Goal: Task Accomplishment & Management: Use online tool/utility

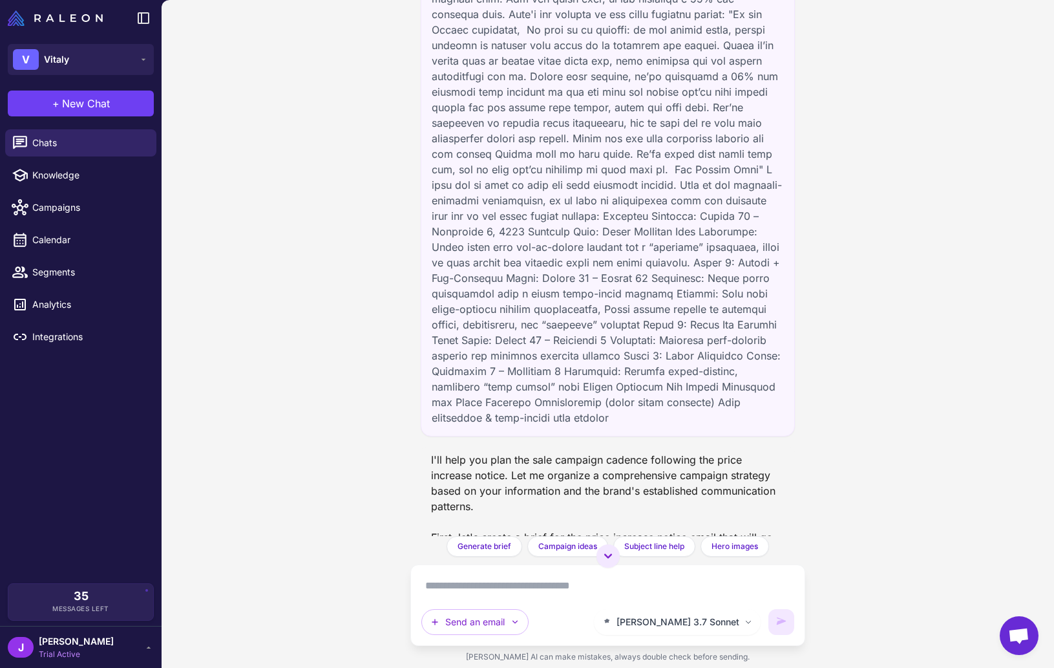
scroll to position [103, 0]
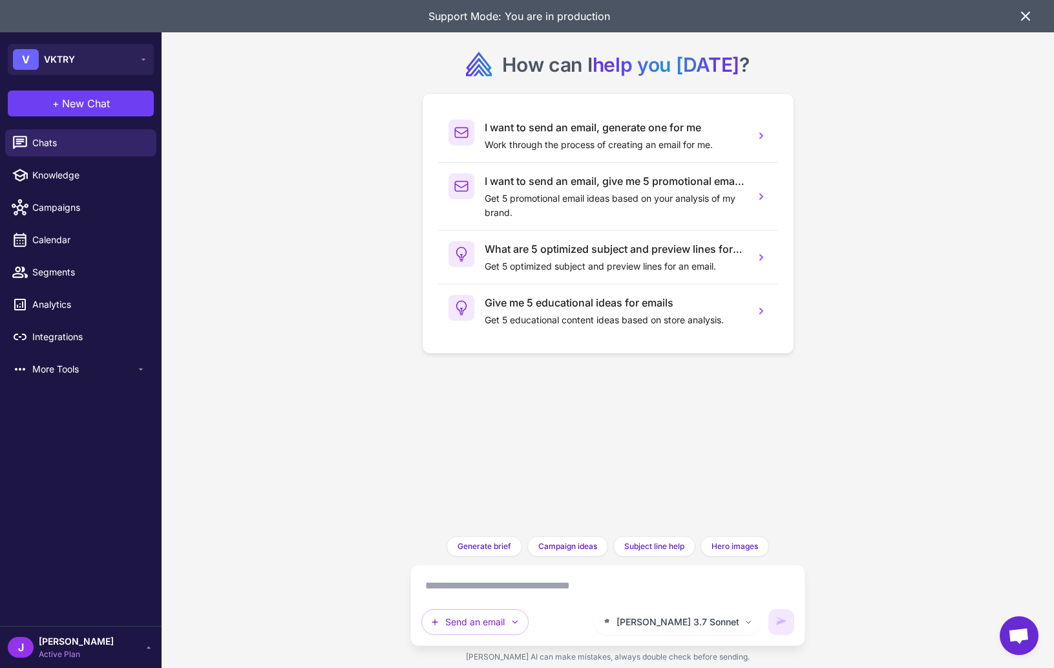
click at [1023, 17] on icon at bounding box center [1026, 16] width 16 height 16
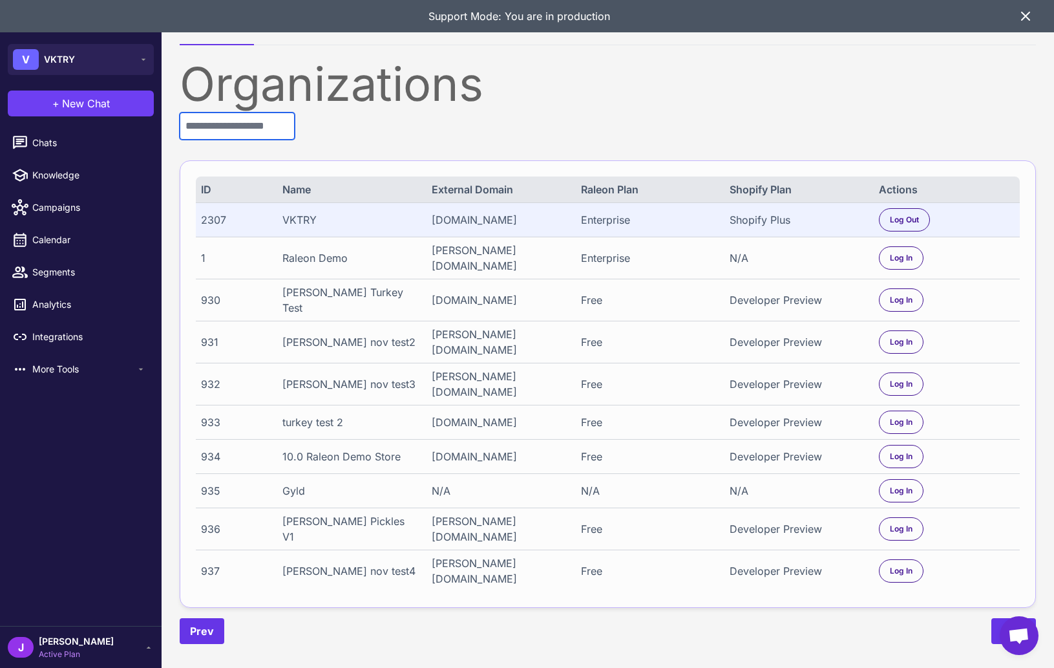
click at [229, 123] on input "text" at bounding box center [237, 125] width 115 height 27
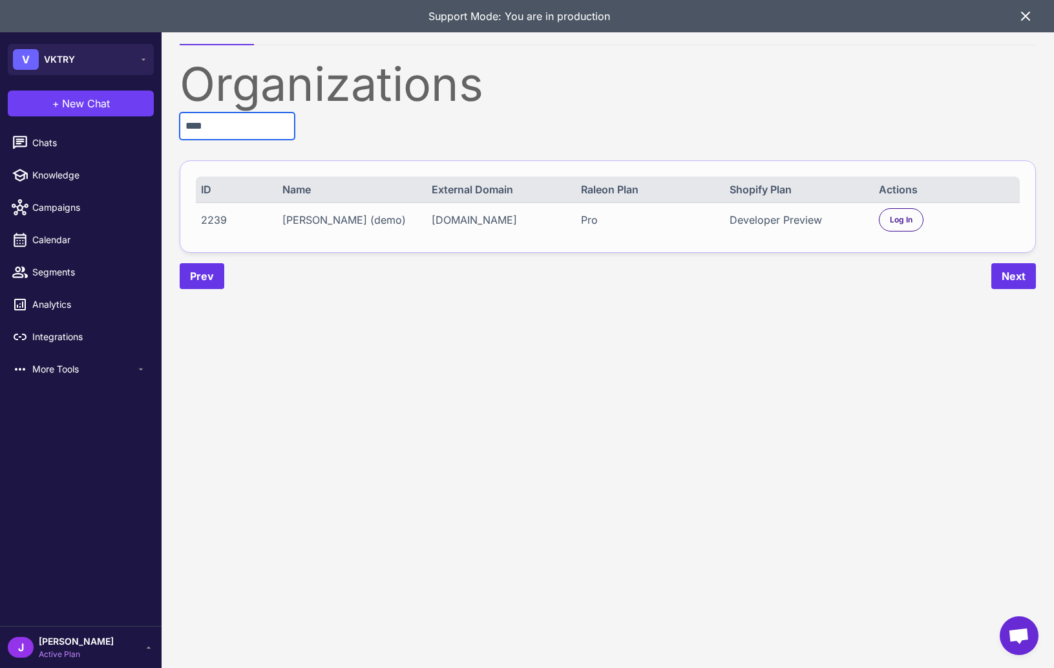
type input "****"
click at [861, 255] on div "Organizations **** ID Name External Domain Raleon Plan Shopify Plan Actions 223…" at bounding box center [608, 175] width 857 height 228
click at [905, 218] on span "Log In" at bounding box center [901, 220] width 23 height 12
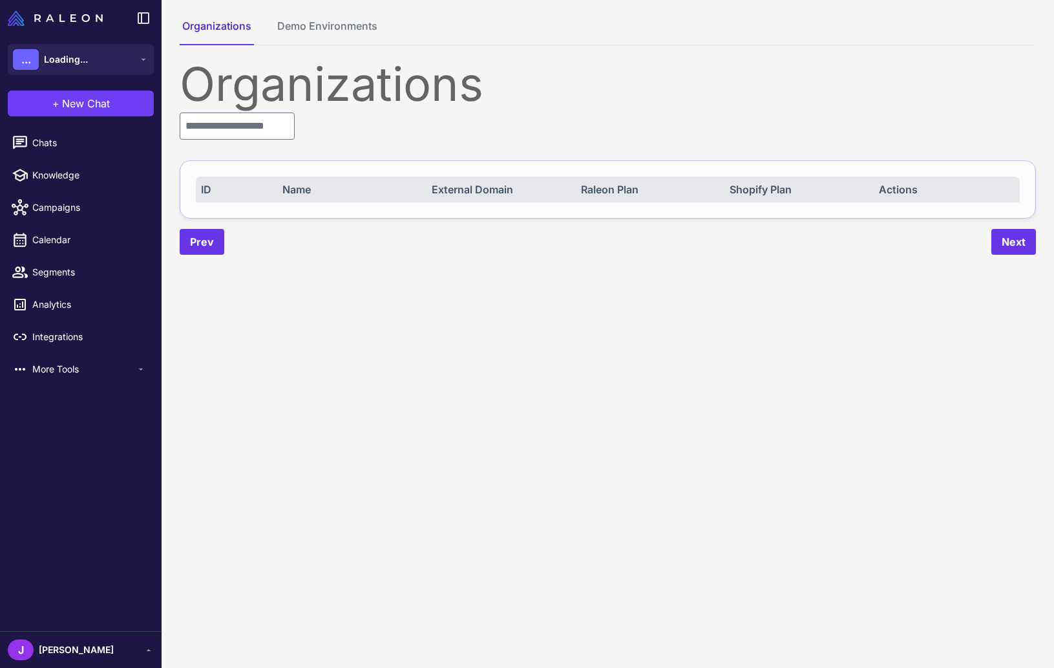
click at [599, 306] on content "Organizations Demo Environments Organizations ID Name External Domain Raleon Pl…" at bounding box center [608, 334] width 893 height 668
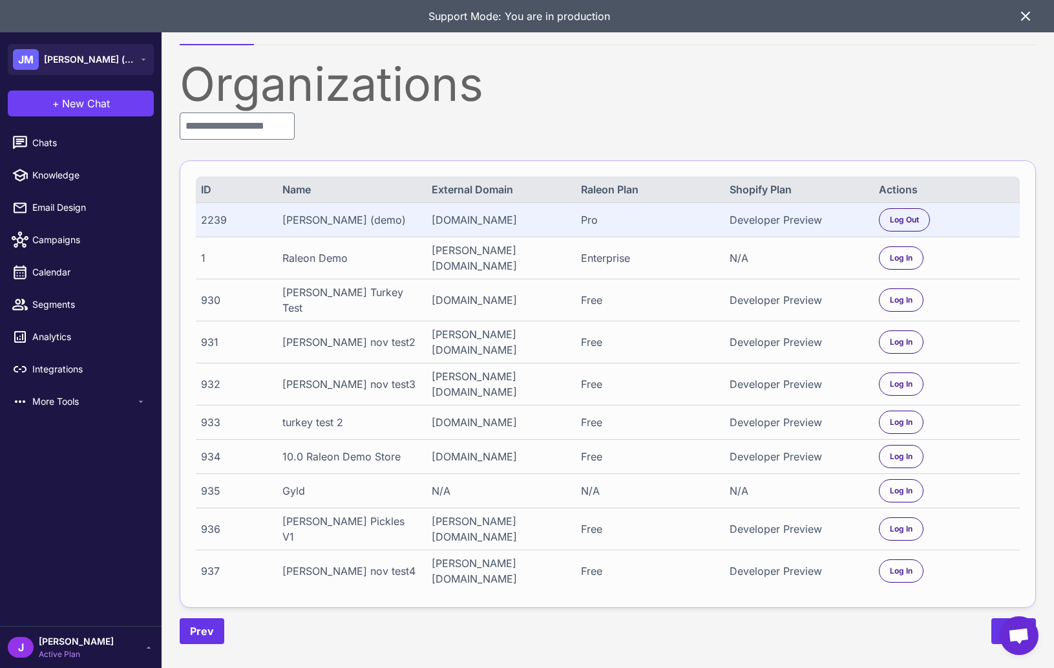
click at [440, 128] on div "Organizations ID Name External Domain Raleon Plan Shopify Plan Actions 2239 [PE…" at bounding box center [608, 352] width 857 height 583
click at [1022, 12] on icon at bounding box center [1026, 16] width 8 height 8
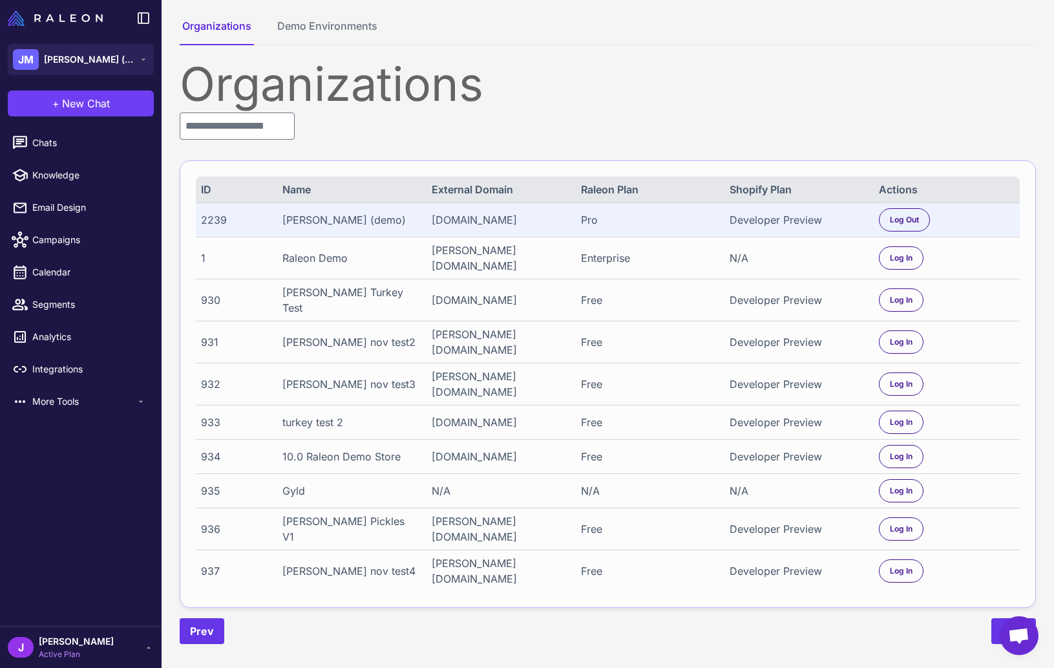
click at [427, 90] on div "Organizations" at bounding box center [608, 84] width 857 height 47
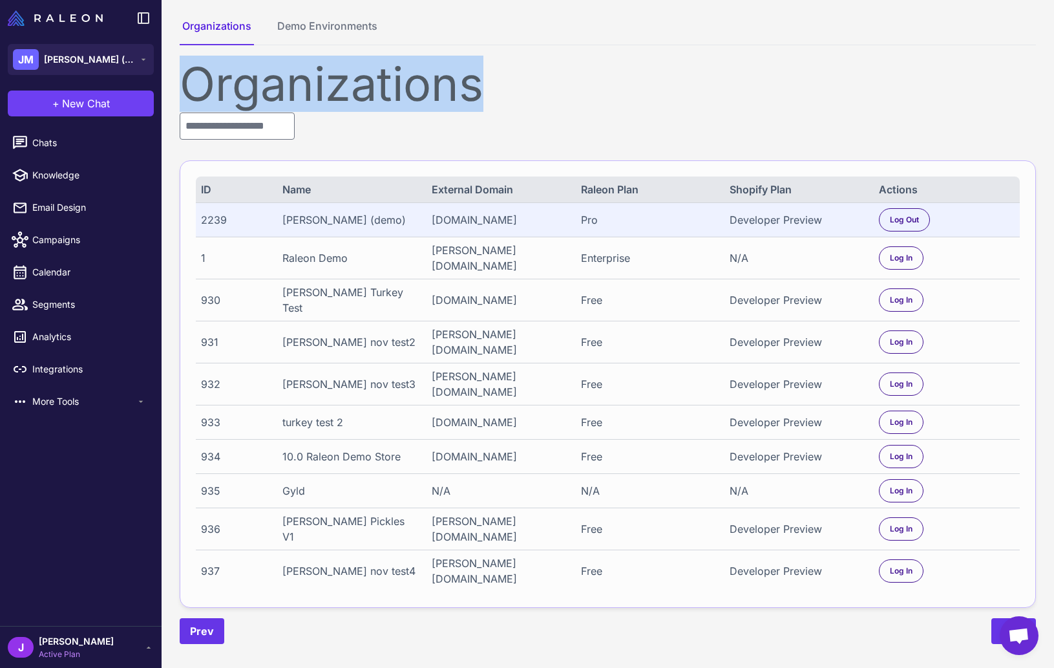
click at [427, 90] on div "Organizations" at bounding box center [608, 84] width 857 height 47
click at [412, 93] on div "Organizations" at bounding box center [608, 84] width 857 height 47
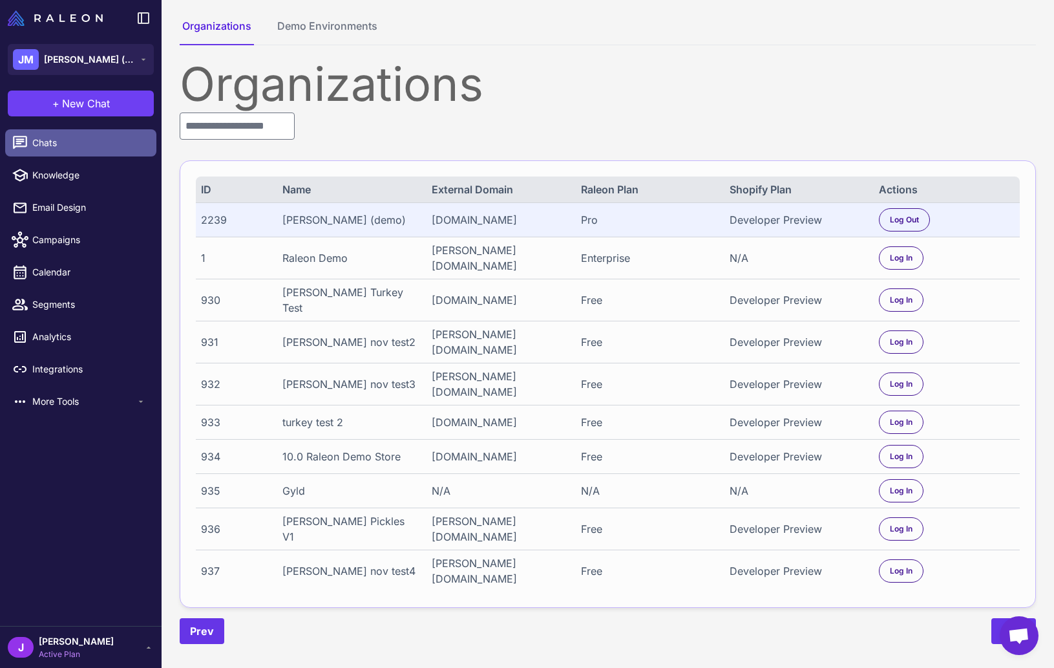
click at [63, 142] on span "Chats" at bounding box center [89, 143] width 114 height 14
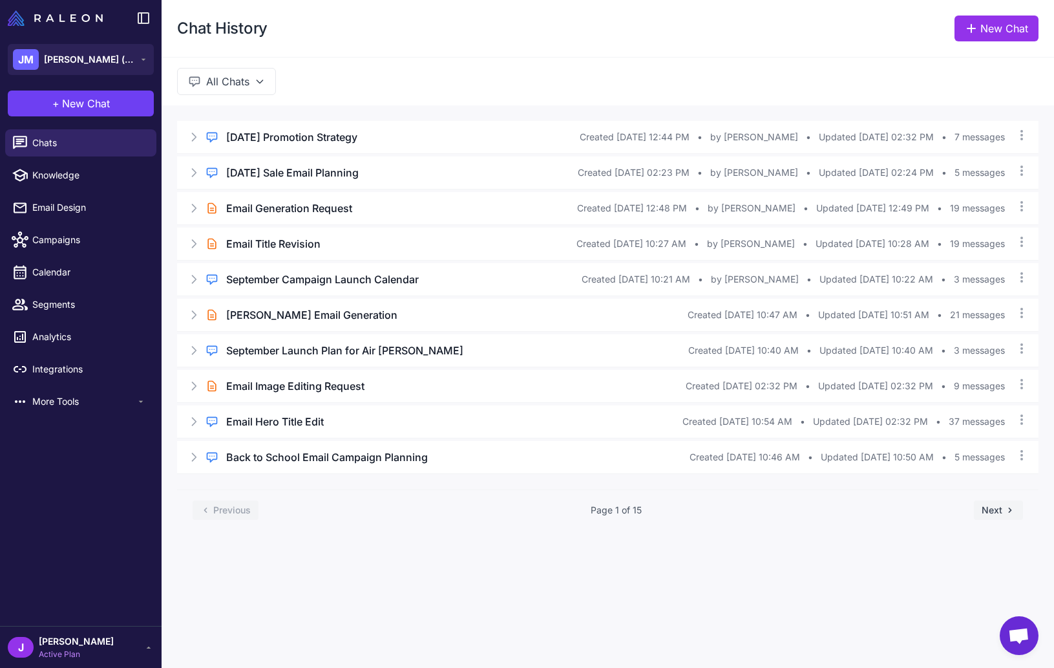
click at [443, 595] on div "Chat History New Chat All Chats Regular Chat [DATE] Promotion Strategy Created …" at bounding box center [608, 334] width 893 height 668
click at [319, 41] on div "Chat History New Chat" at bounding box center [608, 28] width 893 height 57
click at [63, 100] on span "New Chat" at bounding box center [86, 104] width 48 height 16
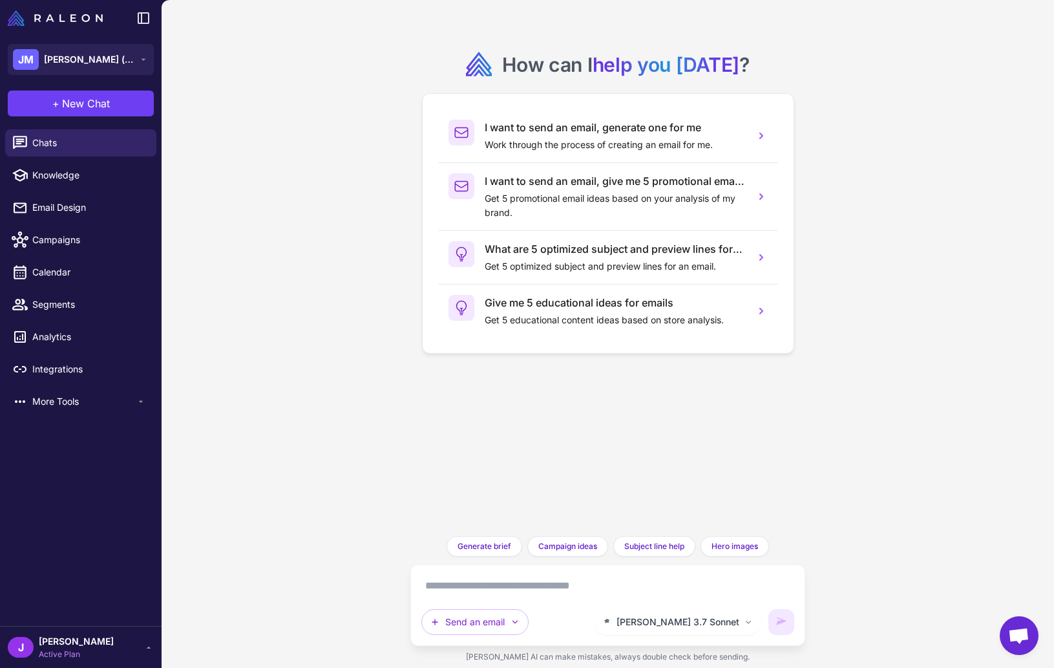
click at [947, 376] on div "How can I help you [DATE] ? I want to send an email, generate one for me Work t…" at bounding box center [608, 334] width 893 height 668
click at [293, 192] on div "How can I help you [DATE] ? I want to send an email, generate one for me Work t…" at bounding box center [608, 334] width 893 height 668
click at [489, 586] on textarea at bounding box center [608, 585] width 374 height 21
type textarea "**********"
click at [473, 626] on button "Send an email" at bounding box center [474, 622] width 107 height 26
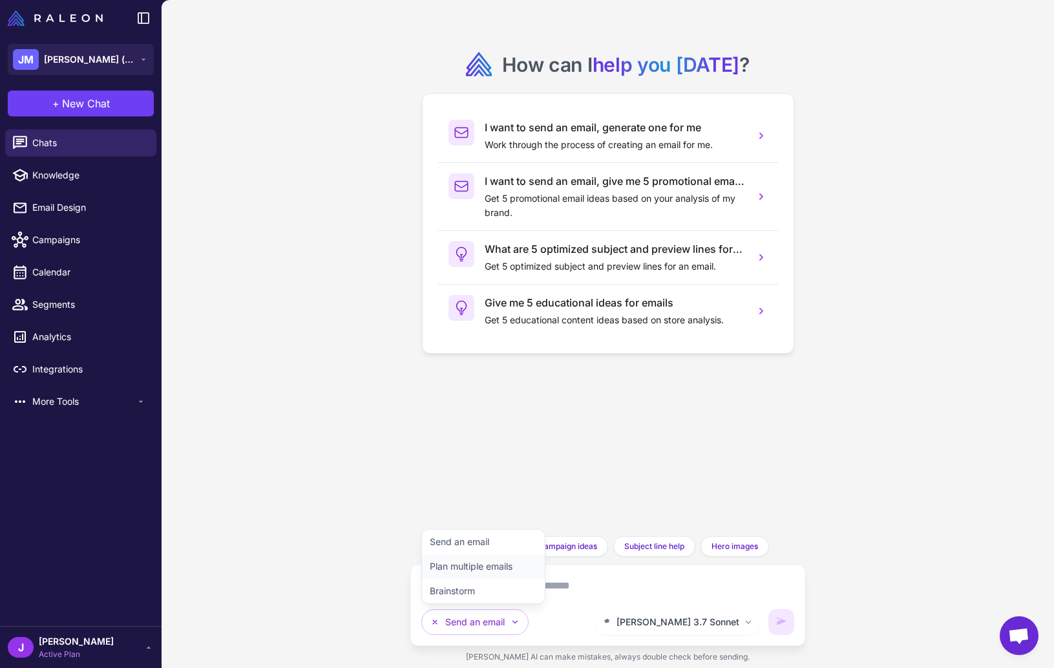
click at [458, 579] on button "Plan multiple emails" at bounding box center [483, 591] width 123 height 25
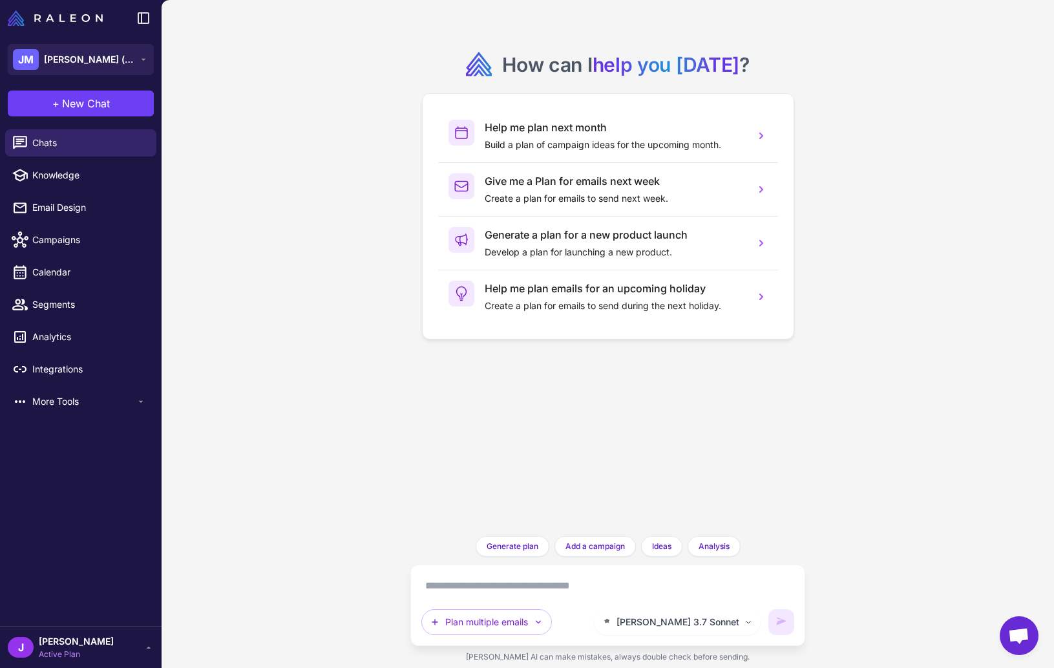
drag, startPoint x: 456, startPoint y: 588, endPoint x: 462, endPoint y: 601, distance: 13.6
click at [456, 590] on textarea at bounding box center [608, 585] width 374 height 21
click at [646, 493] on div "How can I help you [DATE] ? Help me plan next month Build a plan of campaign id…" at bounding box center [608, 282] width 375 height 544
drag, startPoint x: 614, startPoint y: 585, endPoint x: 627, endPoint y: 601, distance: 20.7
click at [614, 584] on textarea "**********" at bounding box center [608, 585] width 374 height 21
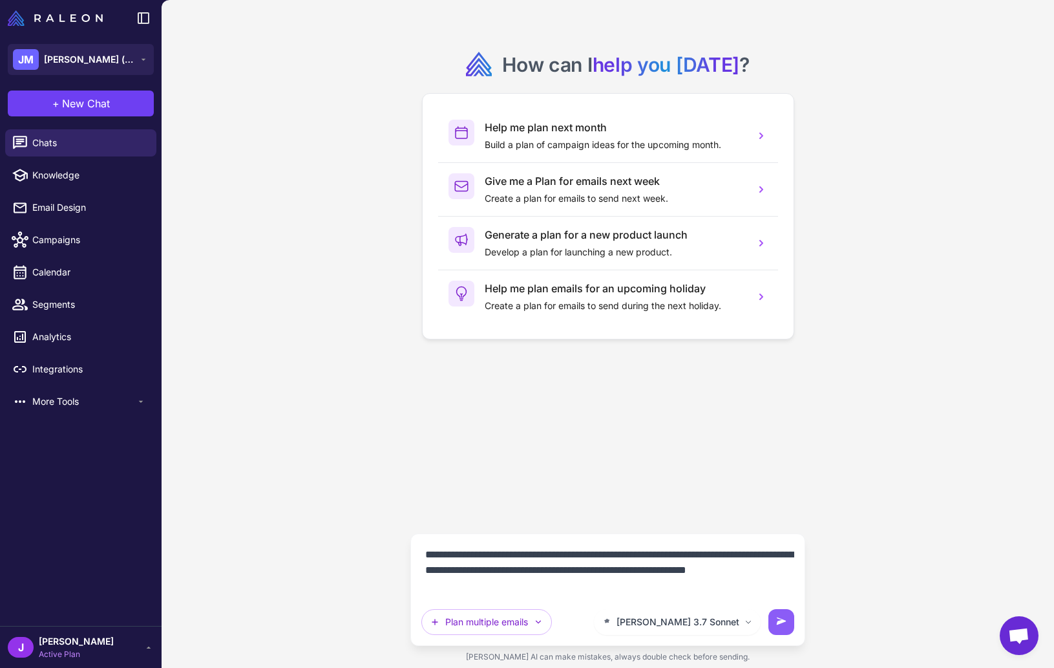
type textarea "**********"
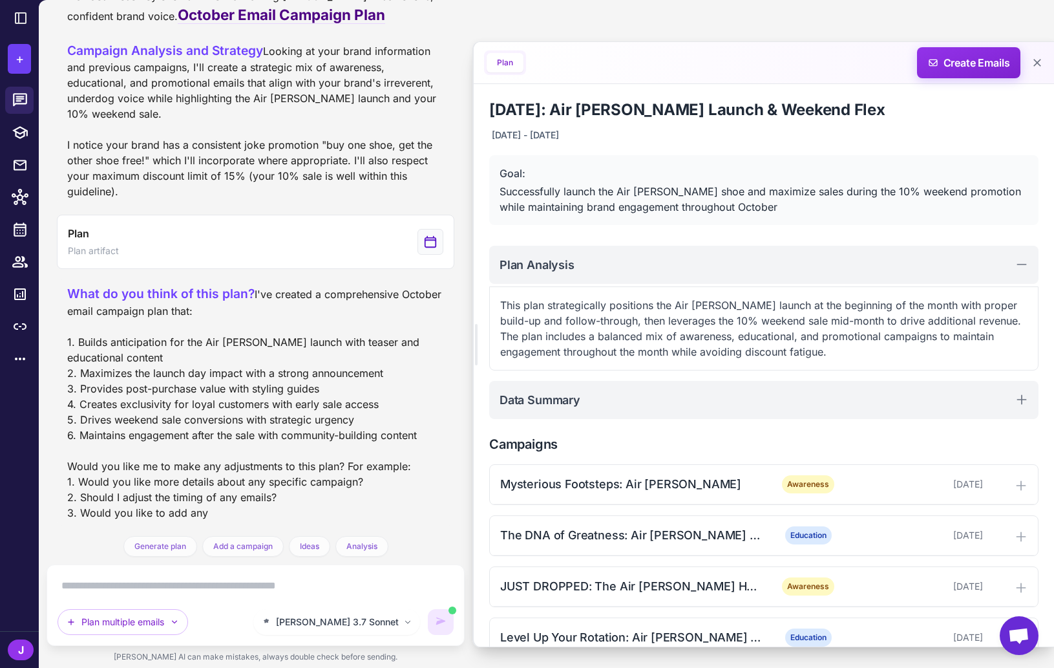
scroll to position [261, 0]
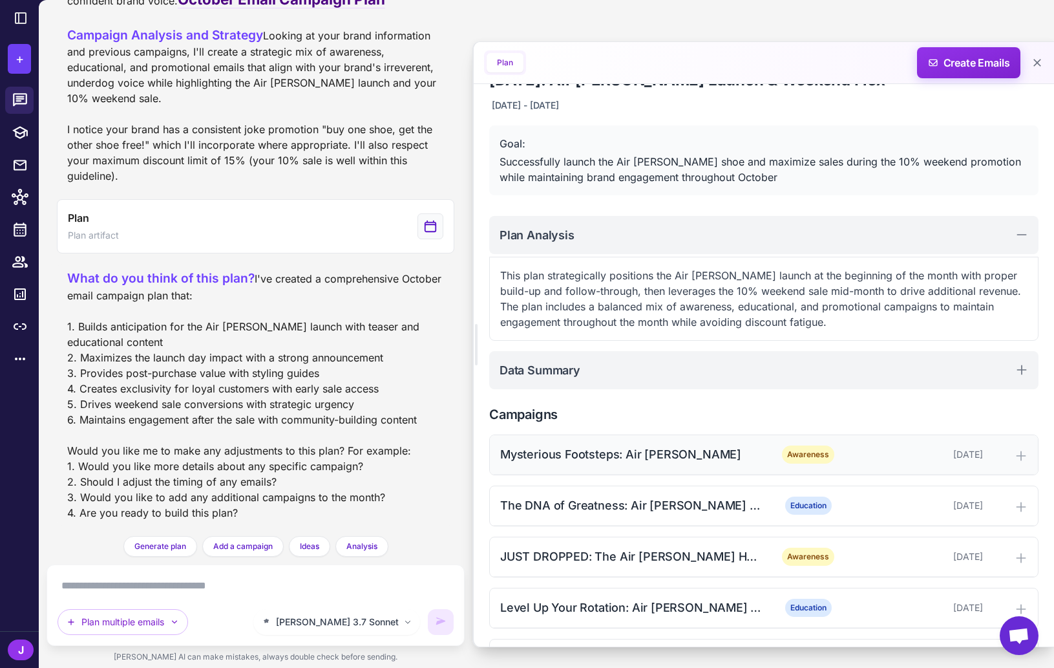
scroll to position [32, 0]
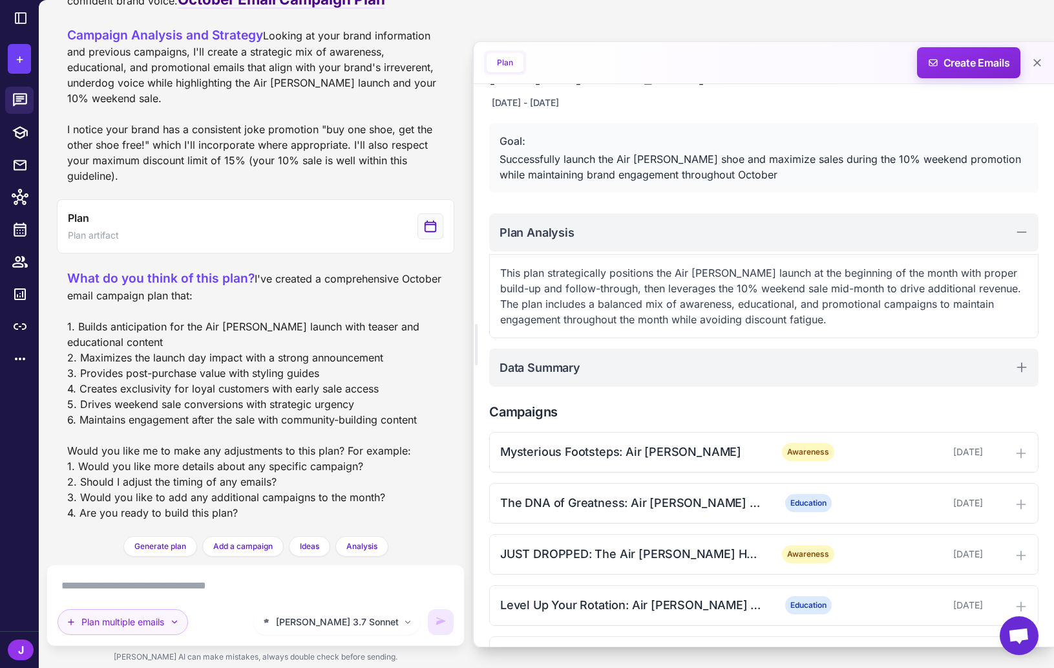
click at [158, 626] on button "Plan multiple emails" at bounding box center [123, 622] width 131 height 26
click at [255, 599] on div "[PERSON_NAME] 3.7 Sonnet Plan multiple emails Send an email Plan multiple email…" at bounding box center [256, 604] width 396 height 59
click at [262, 589] on textarea at bounding box center [256, 585] width 396 height 21
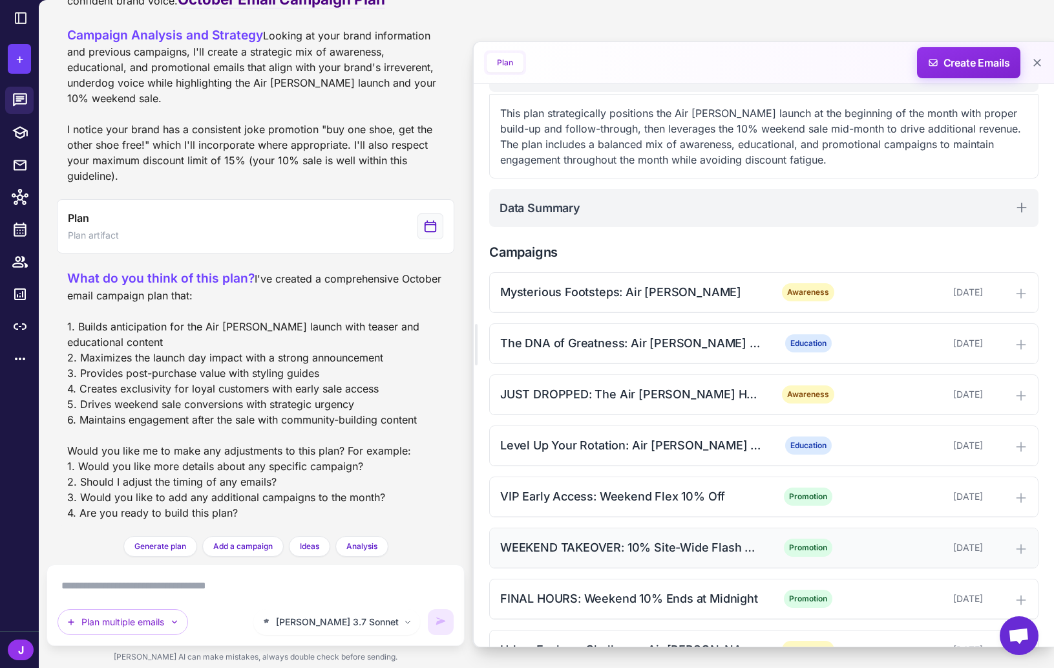
scroll to position [231, 0]
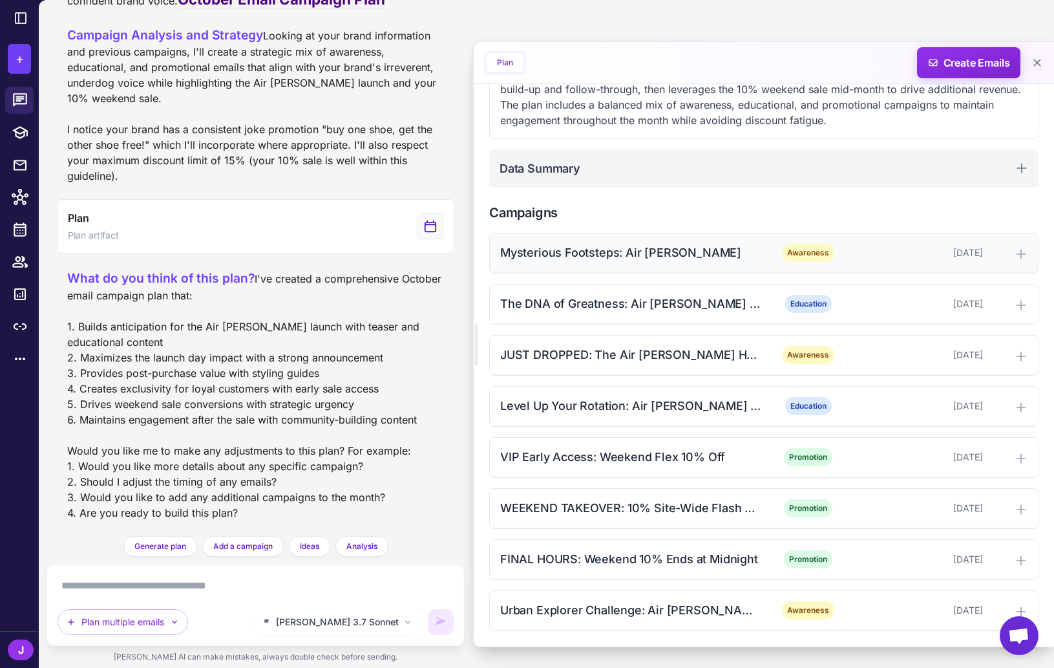
click at [693, 256] on div "Mysterious Footsteps: Air [PERSON_NAME]" at bounding box center [630, 252] width 261 height 17
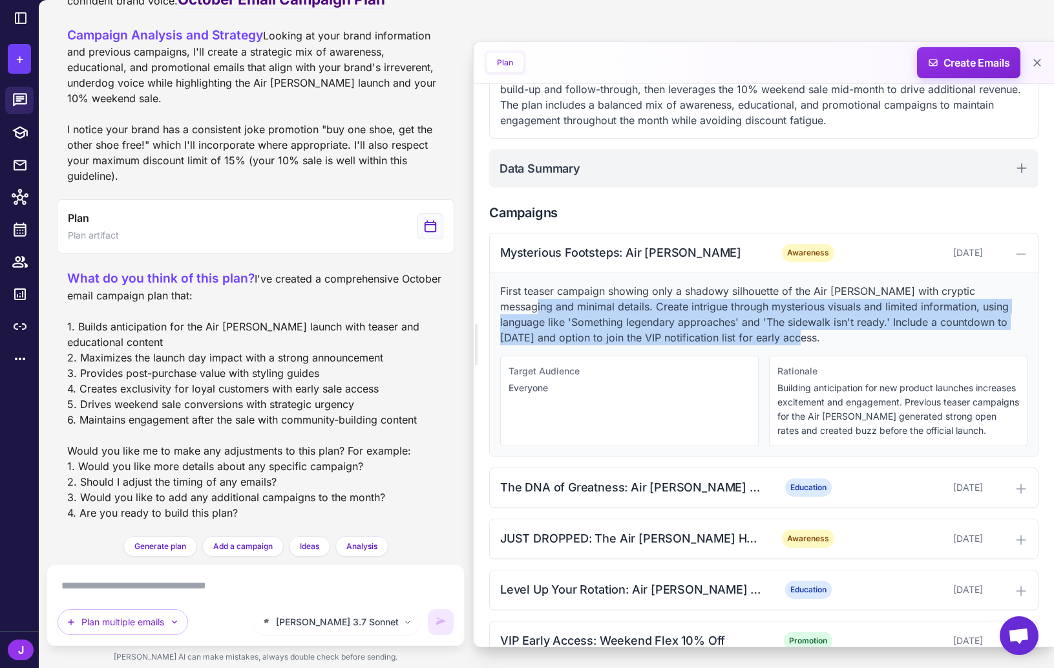
drag, startPoint x: 758, startPoint y: 338, endPoint x: 506, endPoint y: 304, distance: 254.4
click at [501, 301] on p "First teaser campaign showing only a shadowy silhouette of the Air [PERSON_NAME…" at bounding box center [763, 314] width 527 height 62
click at [537, 330] on p "First teaser campaign showing only a shadowy silhouette of the Air [PERSON_NAME…" at bounding box center [763, 314] width 527 height 62
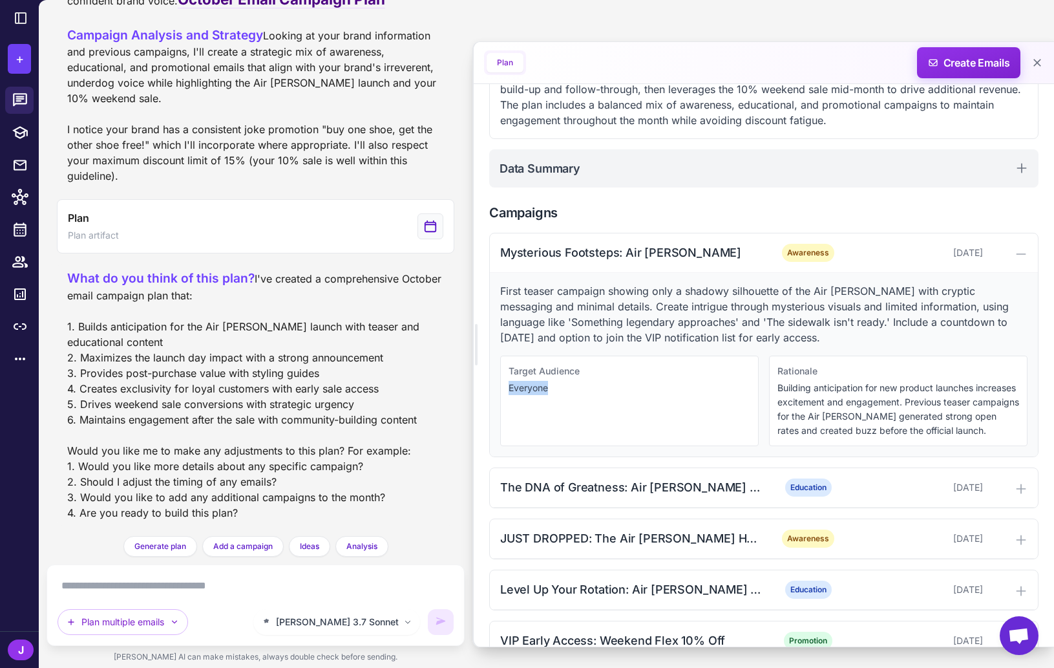
drag, startPoint x: 519, startPoint y: 390, endPoint x: 559, endPoint y: 390, distance: 40.1
click at [559, 390] on div "Target Audience Everyone" at bounding box center [629, 401] width 259 height 91
click at [524, 379] on div "Target Audience Everyone" at bounding box center [629, 401] width 259 height 91
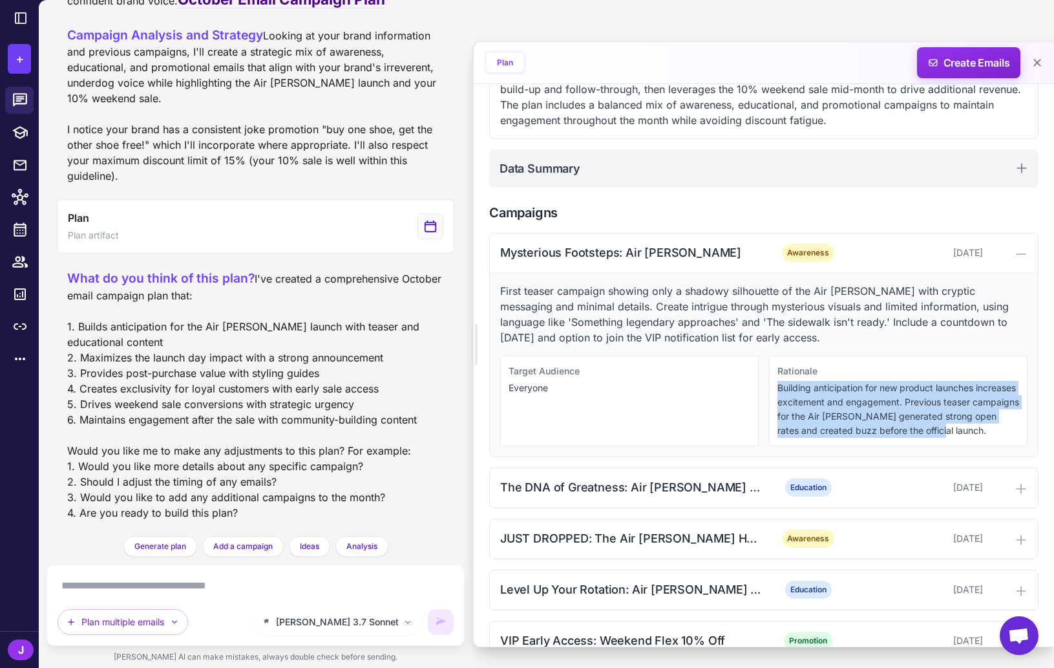
drag, startPoint x: 960, startPoint y: 432, endPoint x: 776, endPoint y: 389, distance: 189.1
click at [776, 389] on div "Rationale Building anticipation for new product launches increases excitement a…" at bounding box center [898, 401] width 259 height 91
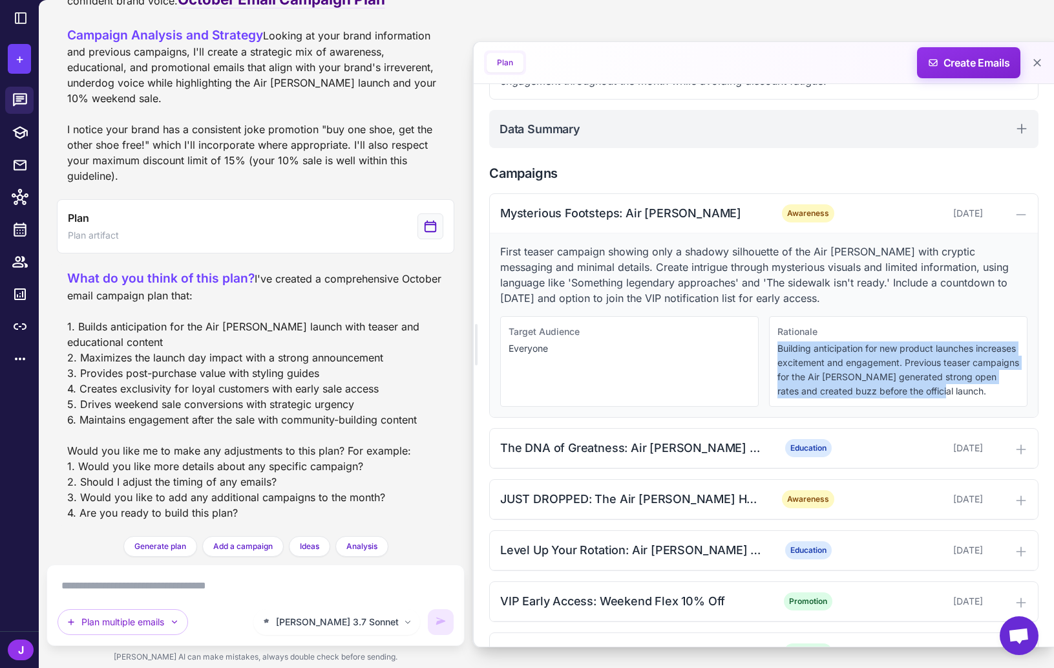
scroll to position [274, 0]
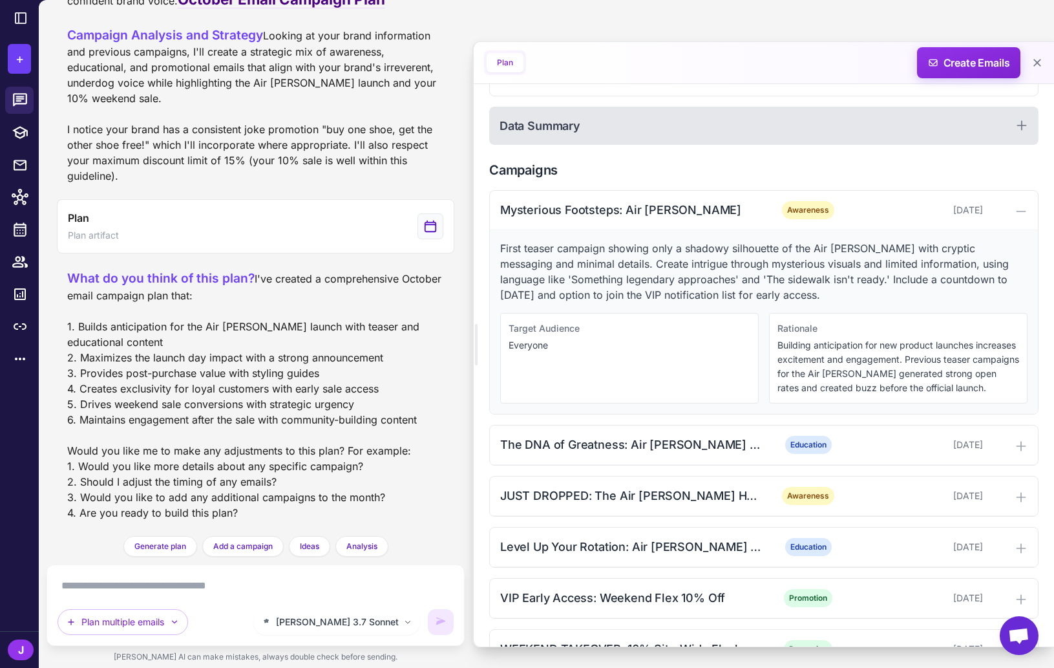
click at [581, 131] on div "Data Summary" at bounding box center [763, 126] width 549 height 38
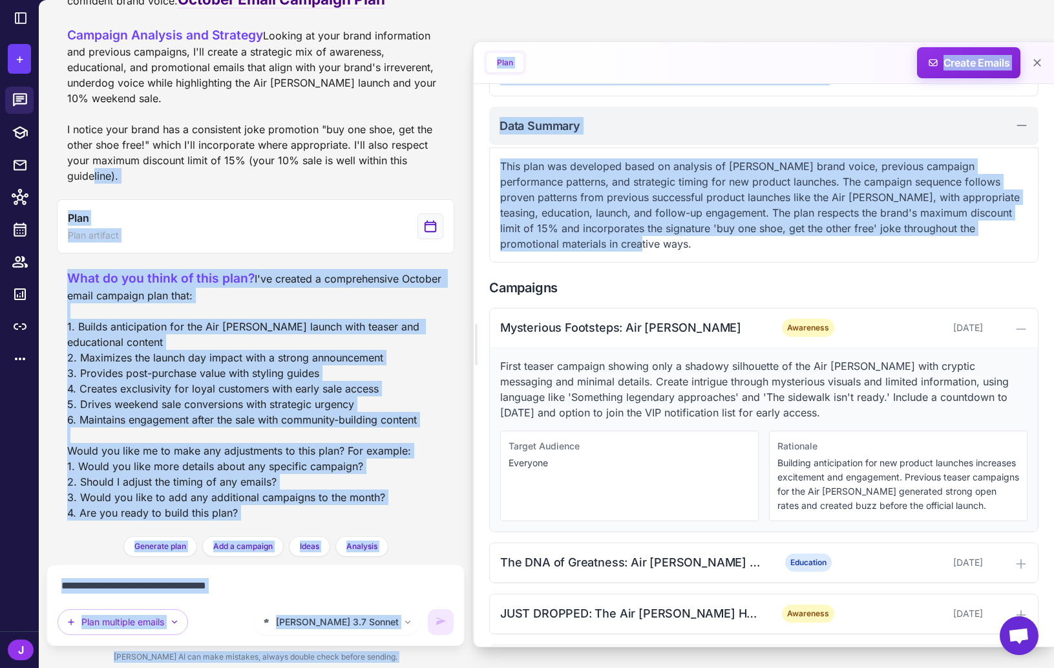
drag, startPoint x: 635, startPoint y: 246, endPoint x: 471, endPoint y: 156, distance: 186.9
click at [471, 156] on div "I need 8 emails to send in October. We're launching a new shoe, the Air [PERSON…" at bounding box center [547, 334] width 1016 height 668
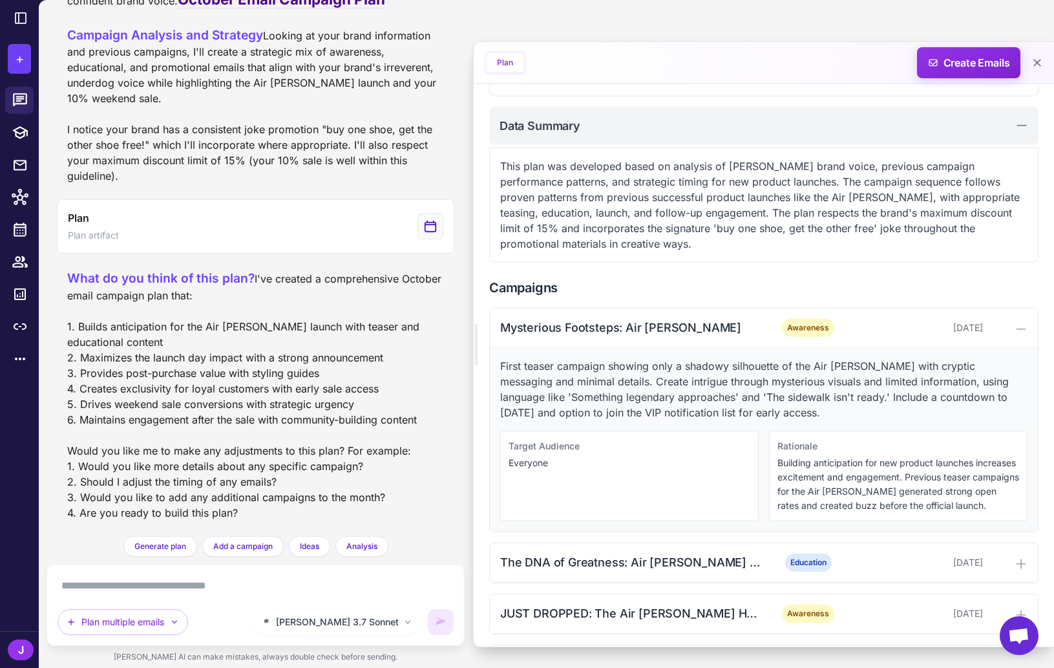
click at [546, 193] on p "This plan was developed based on analysis of [PERSON_NAME] brand voice, previou…" at bounding box center [763, 204] width 527 height 93
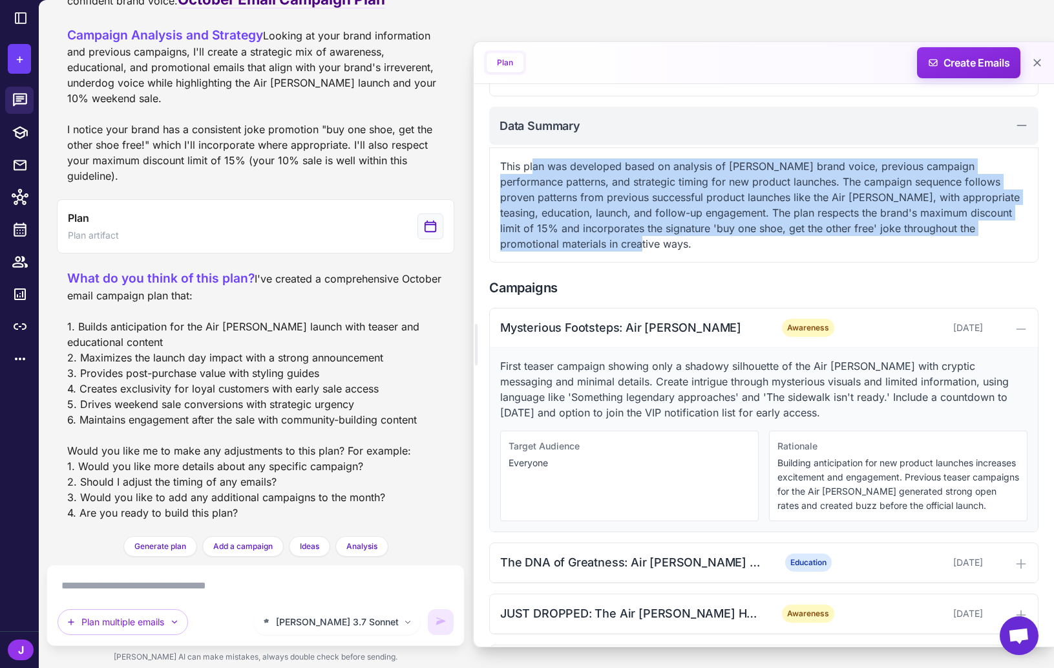
drag, startPoint x: 628, startPoint y: 245, endPoint x: 529, endPoint y: 171, distance: 124.2
click at [531, 171] on p "This plan was developed based on analysis of [PERSON_NAME] brand voice, previou…" at bounding box center [763, 204] width 527 height 93
click at [547, 187] on p "This plan was developed based on analysis of [PERSON_NAME] brand voice, previou…" at bounding box center [763, 204] width 527 height 93
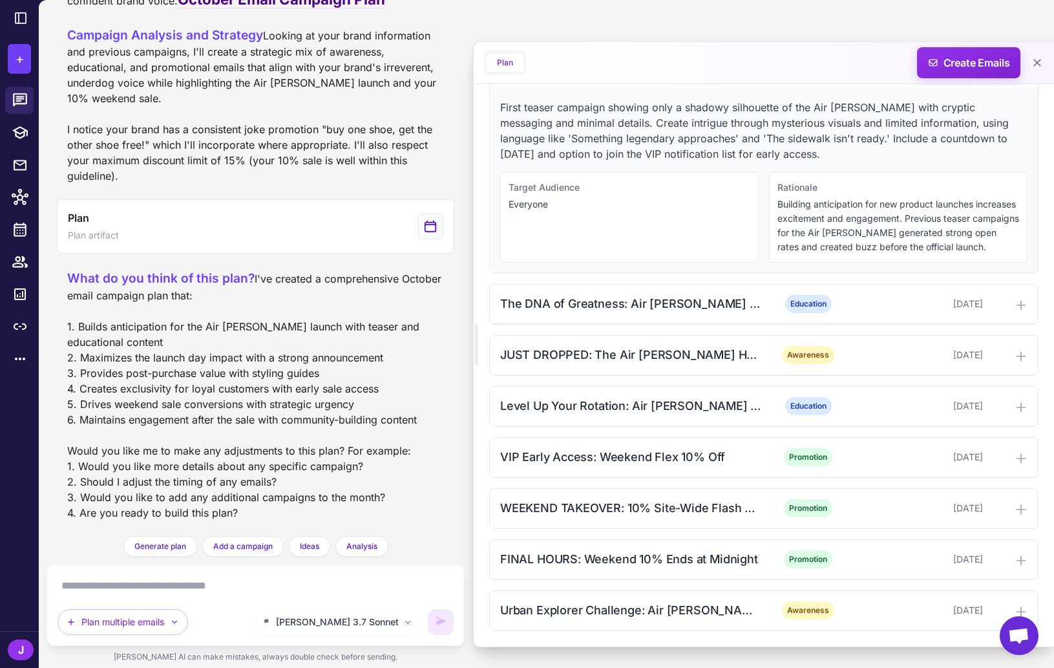
scroll to position [0, 0]
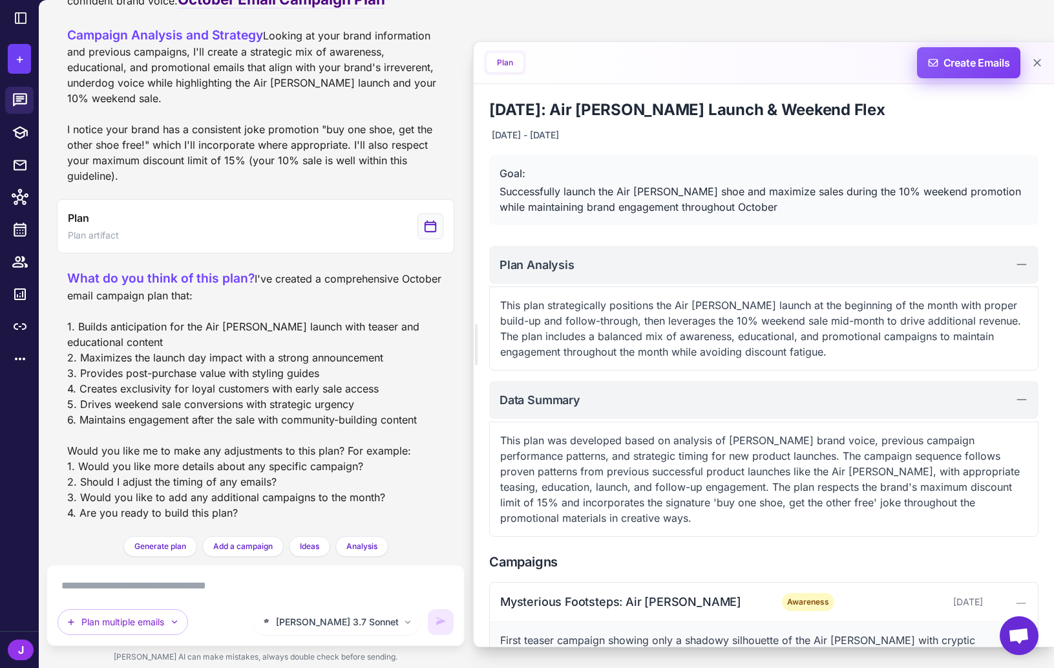
click at [964, 65] on span "Create Emails" at bounding box center [969, 62] width 113 height 31
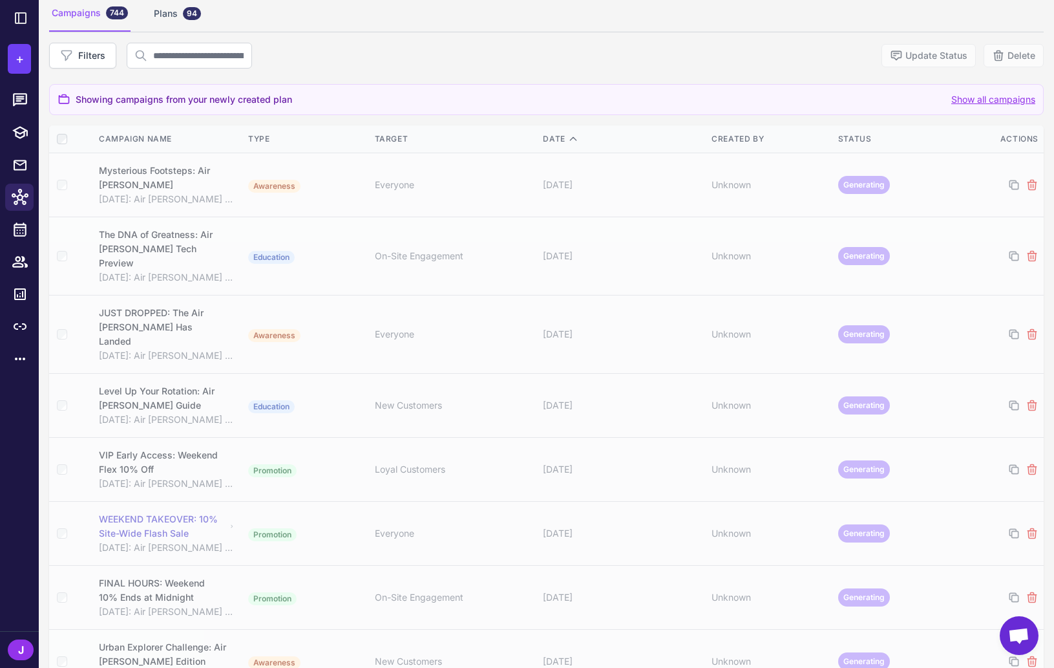
scroll to position [94, 0]
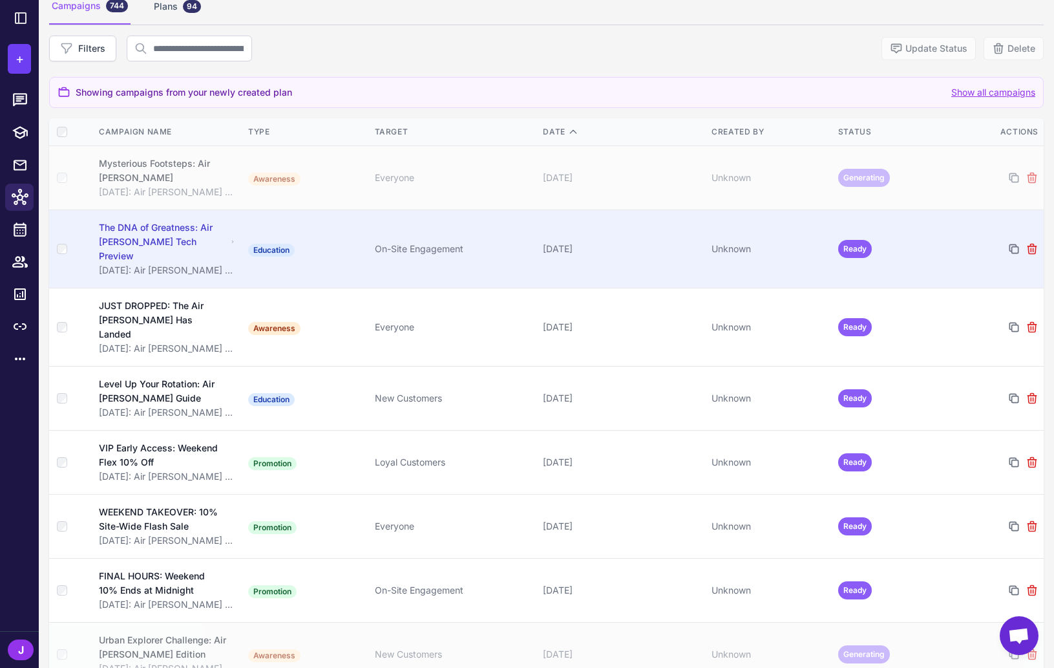
click at [507, 242] on div "On-Site Engagement" at bounding box center [454, 249] width 158 height 14
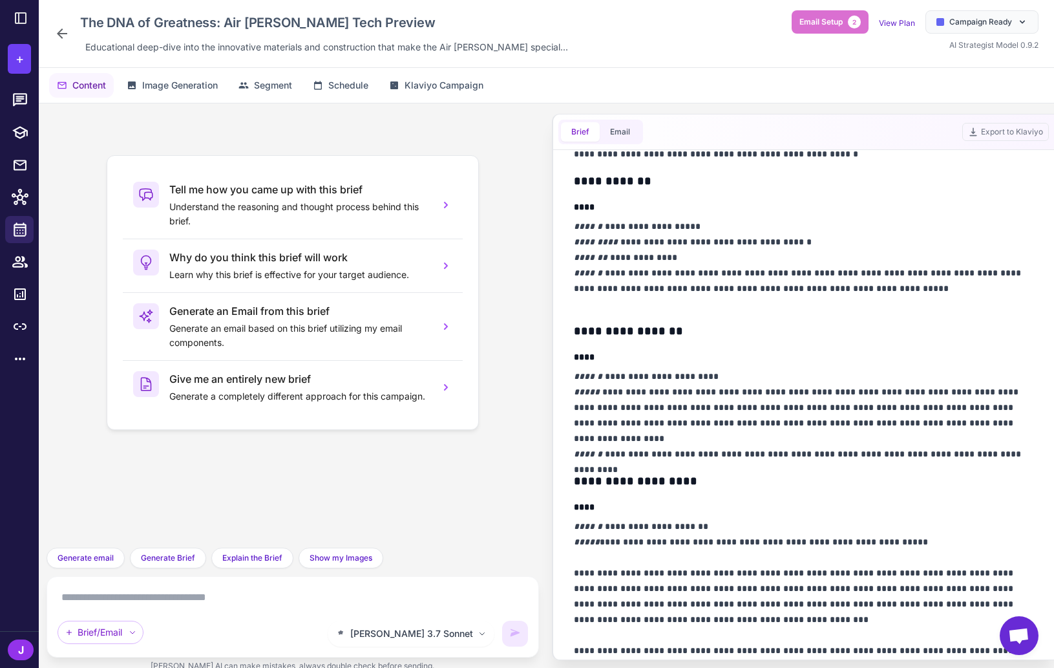
scroll to position [232, 0]
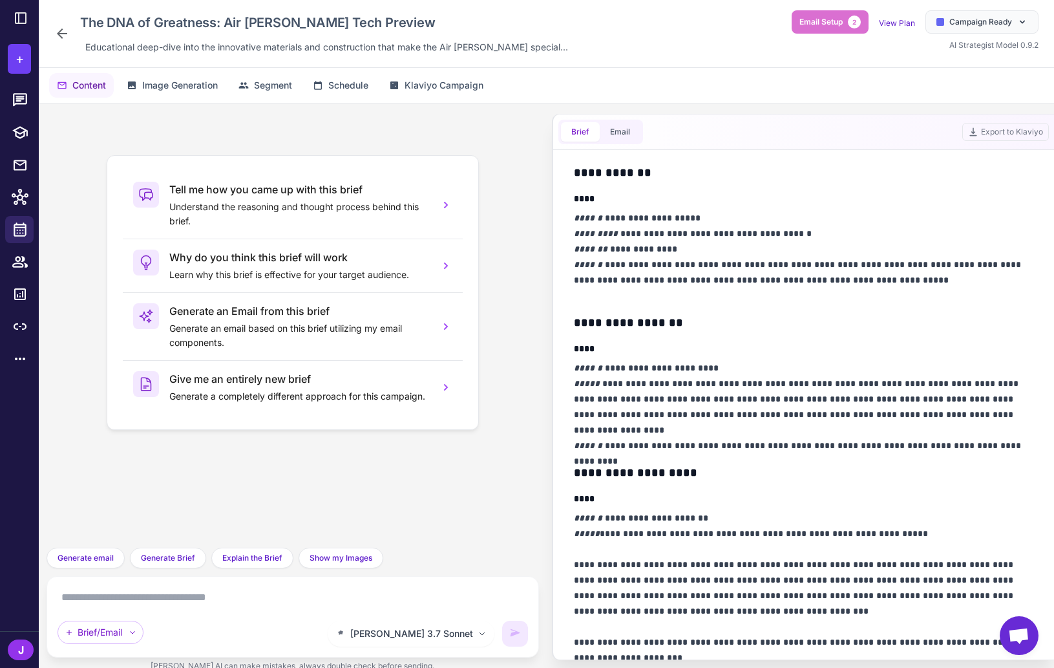
click at [221, 587] on textarea at bounding box center [293, 597] width 471 height 21
type textarea "**********"
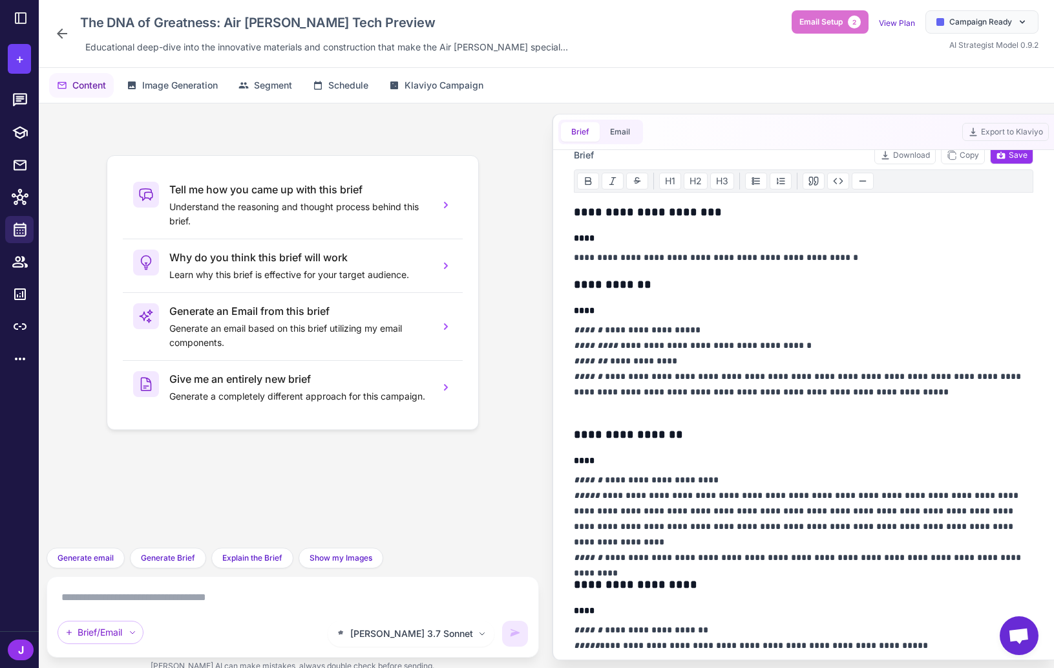
scroll to position [122, 0]
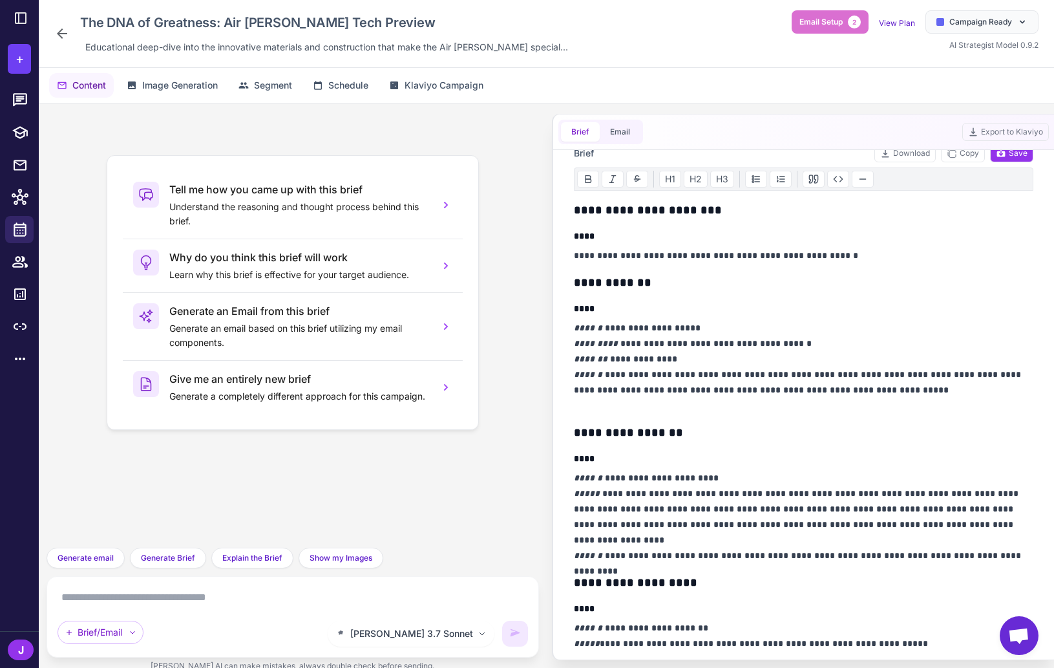
click at [269, 599] on textarea at bounding box center [293, 597] width 471 height 21
click at [98, 559] on span "Generate email" at bounding box center [86, 558] width 56 height 12
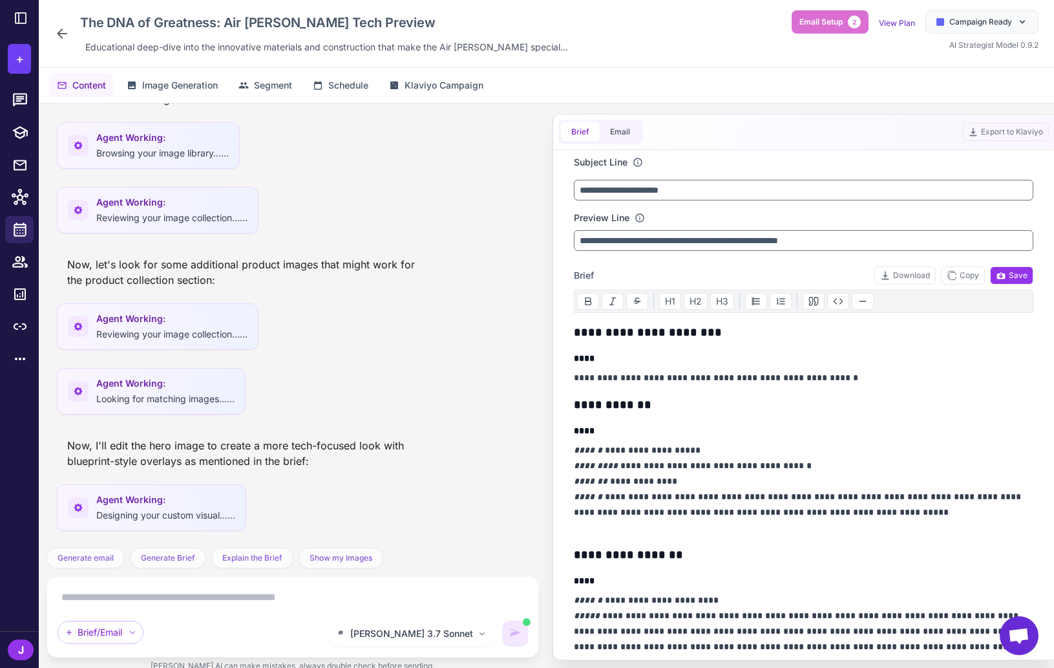
scroll to position [532, 0]
click at [463, 634] on span "[PERSON_NAME] 3.7 Sonnet" at bounding box center [411, 633] width 123 height 14
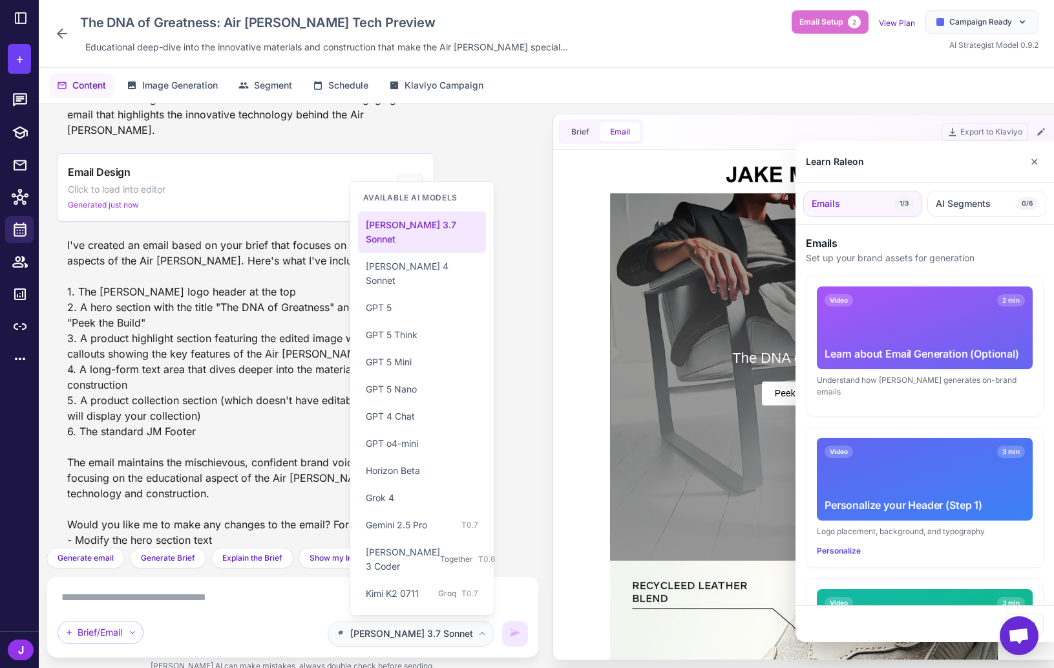
scroll to position [1234, 0]
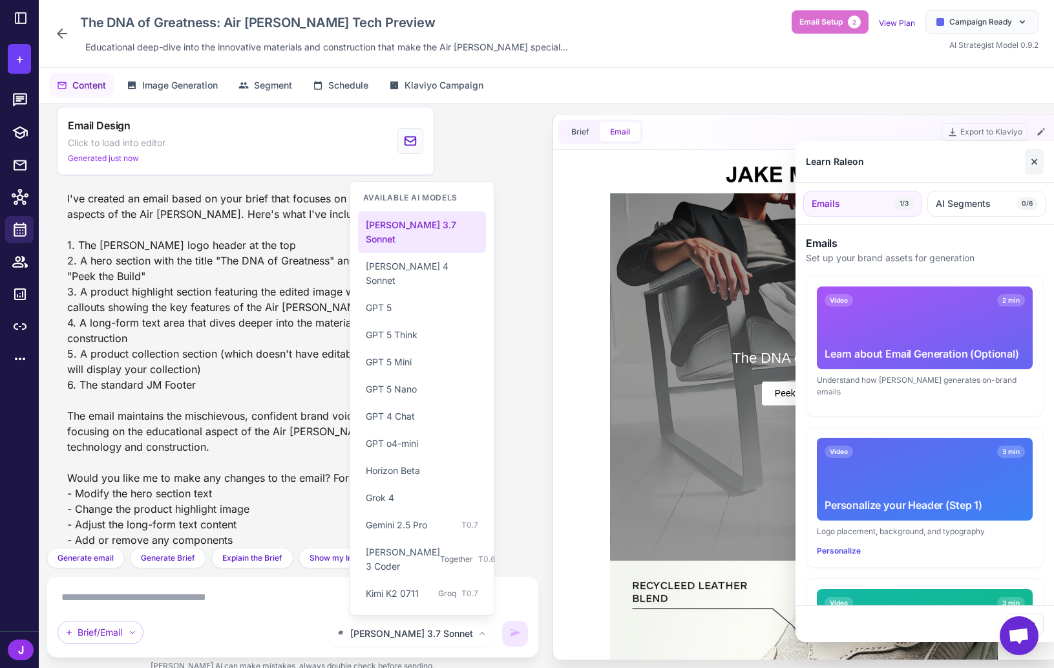
click at [1027, 161] on button "✕" at bounding box center [1034, 162] width 19 height 26
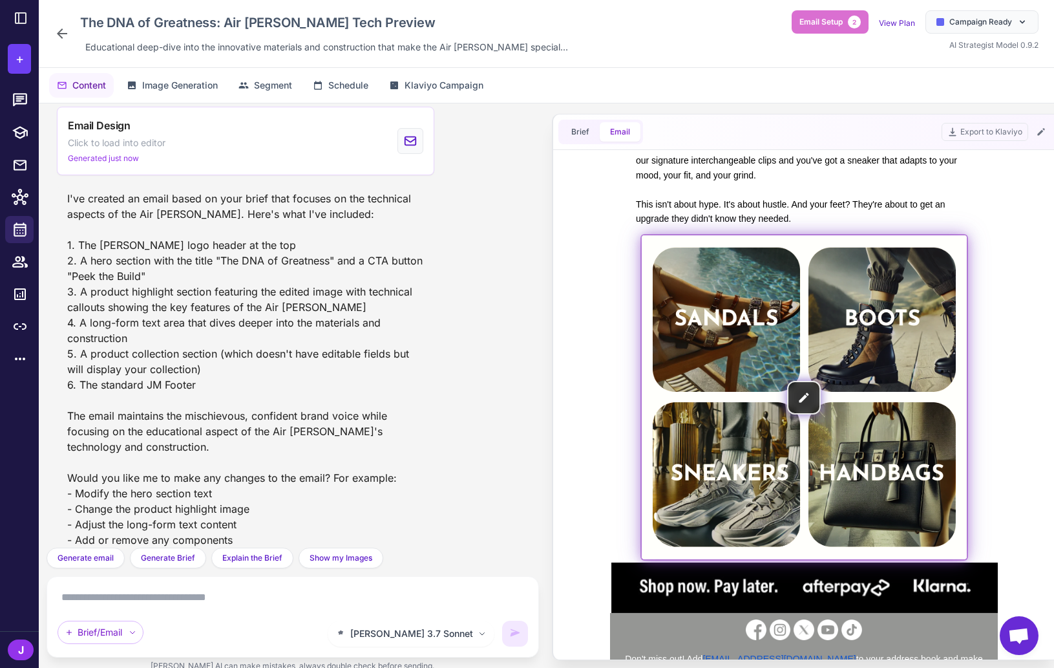
scroll to position [957, 0]
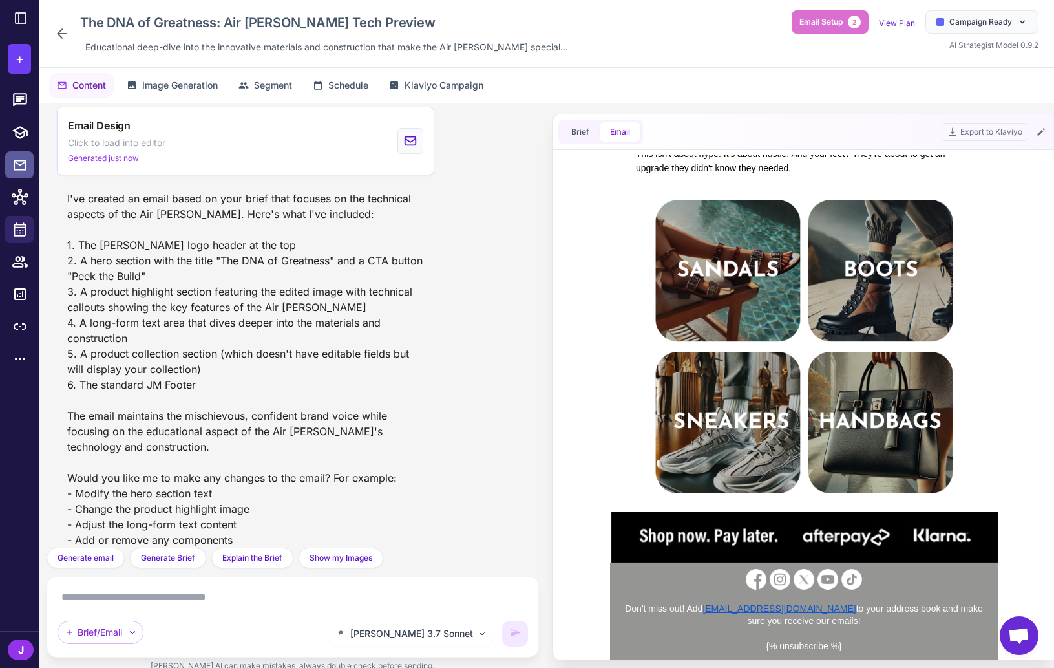
click at [18, 164] on icon at bounding box center [20, 165] width 13 height 10
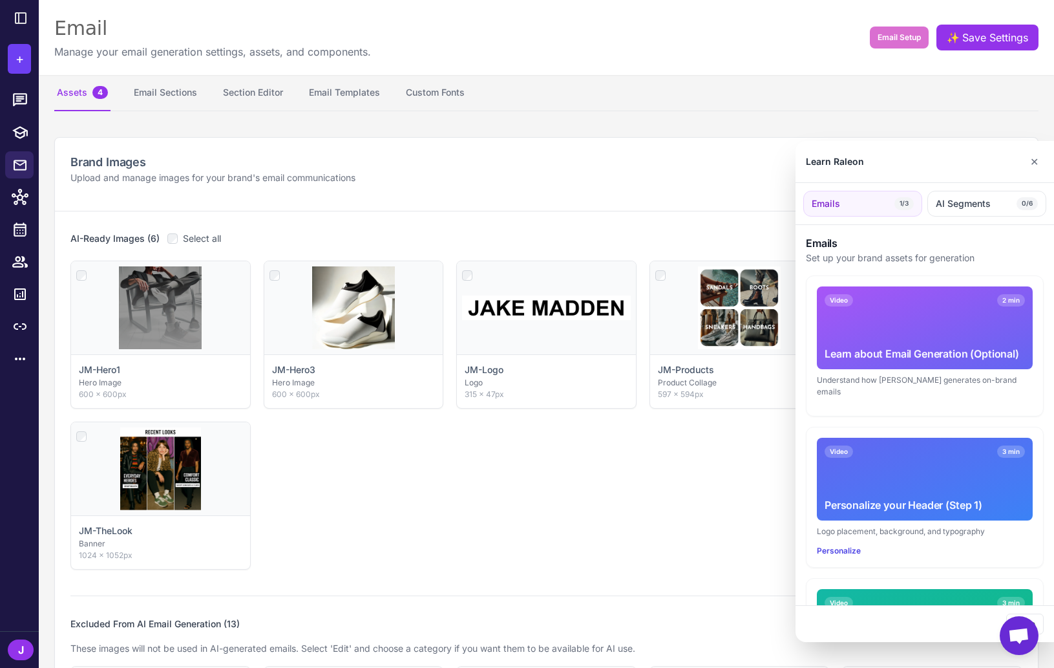
click at [76, 89] on div at bounding box center [527, 334] width 1054 height 668
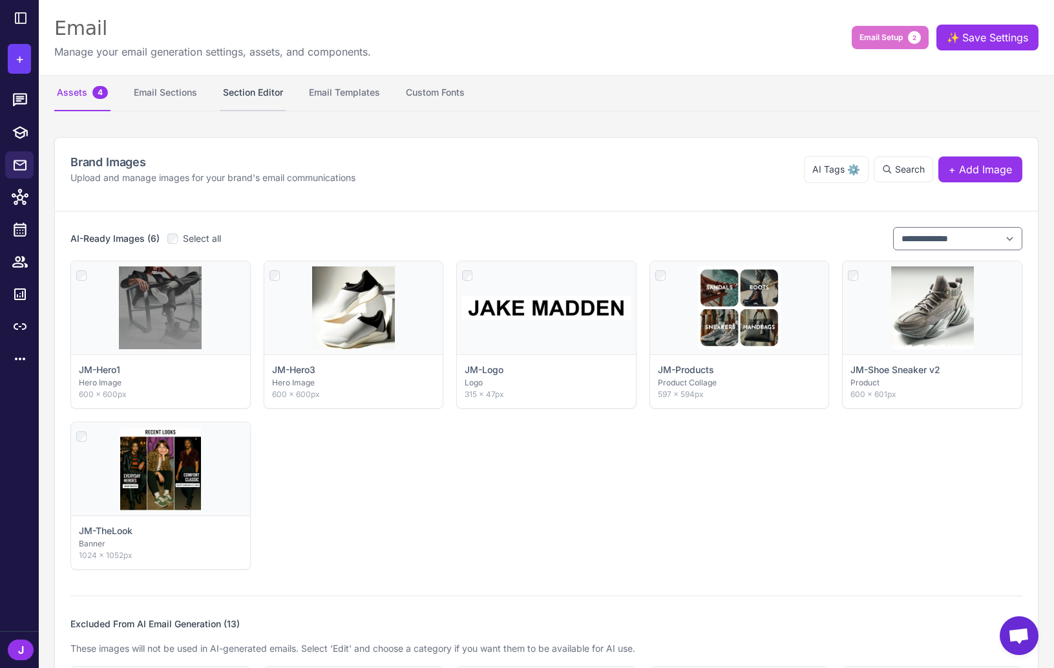
click at [240, 85] on button "Section Editor" at bounding box center [252, 93] width 65 height 36
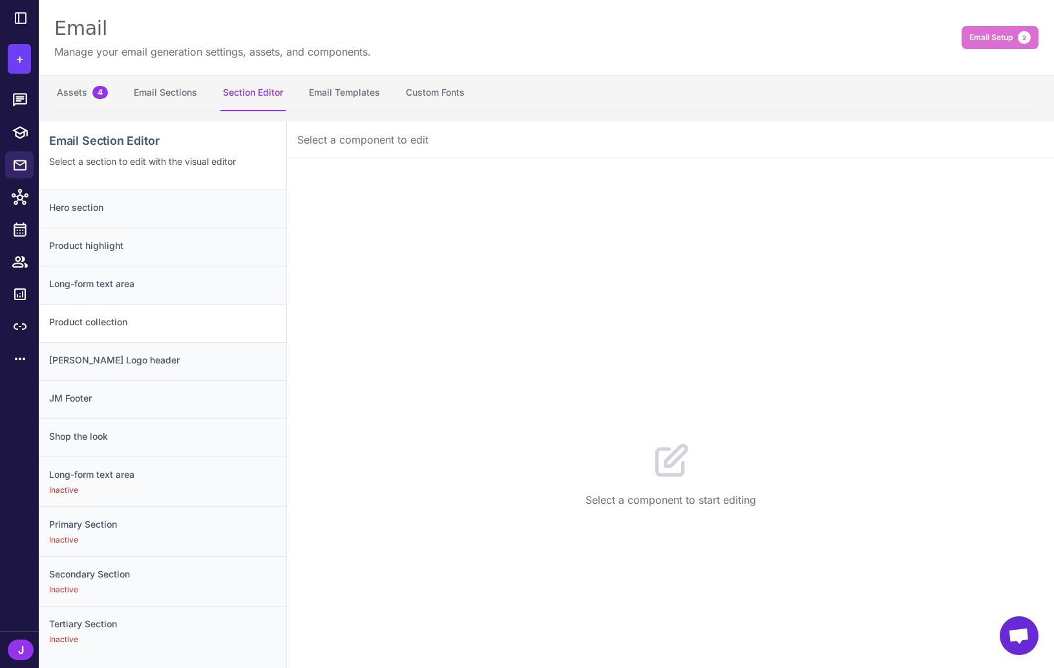
click at [131, 320] on h3 "Product collection" at bounding box center [162, 322] width 227 height 14
click at [108, 304] on div "Long-form text area" at bounding box center [163, 323] width 248 height 38
click at [80, 266] on div "Product highlight" at bounding box center [163, 285] width 248 height 38
drag, startPoint x: 76, startPoint y: 272, endPoint x: 110, endPoint y: 290, distance: 38.5
click at [76, 304] on div "Long-form text area" at bounding box center [163, 323] width 248 height 38
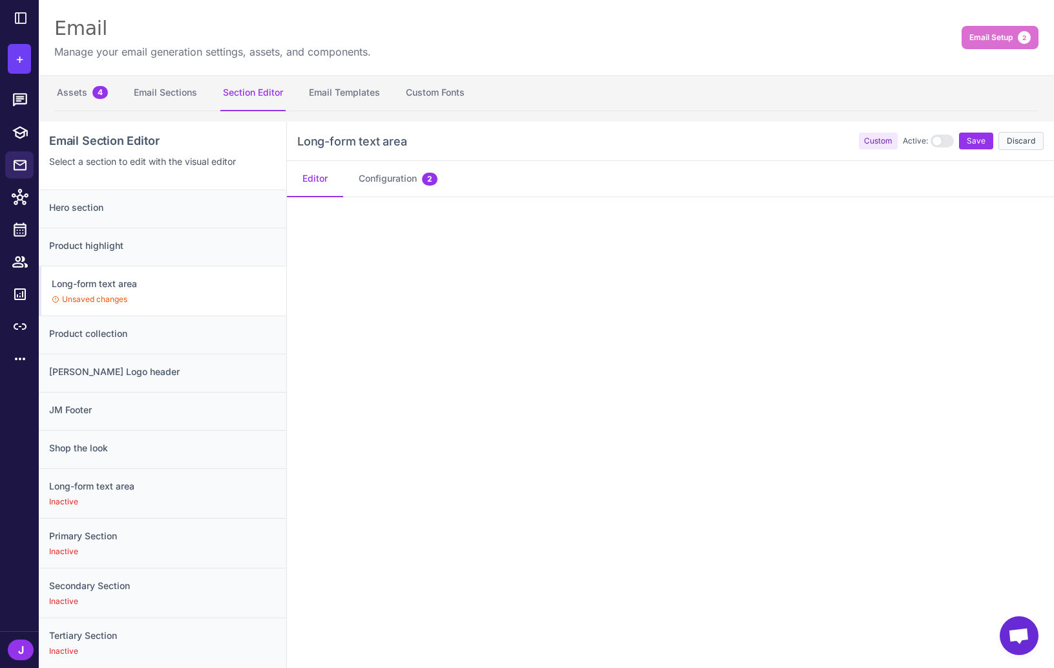
click at [1032, 134] on button "Discard" at bounding box center [1021, 141] width 45 height 18
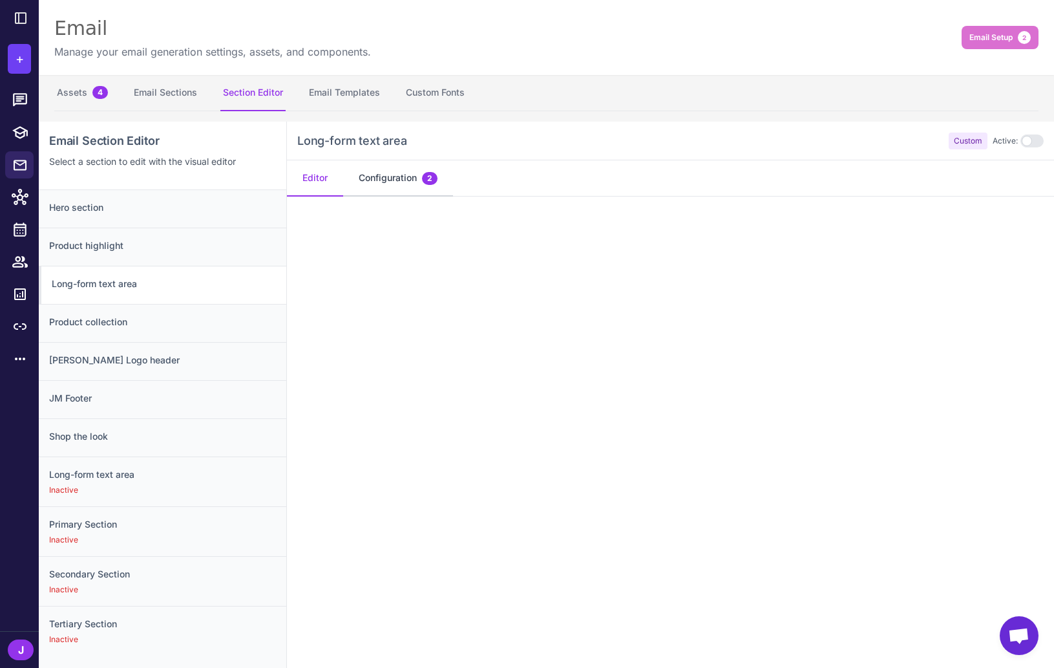
click at [401, 173] on button "Configuration 2" at bounding box center [398, 178] width 110 height 36
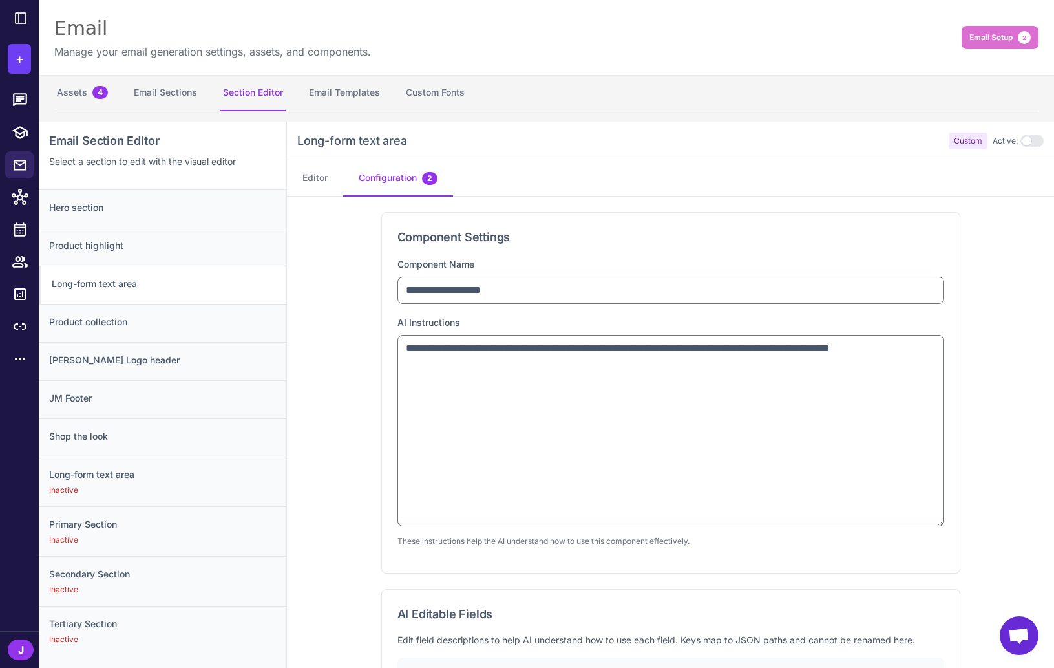
drag, startPoint x: 939, startPoint y: 389, endPoint x: 952, endPoint y: 532, distance: 144.1
click at [952, 532] on div "**********" at bounding box center [671, 393] width 578 height 360
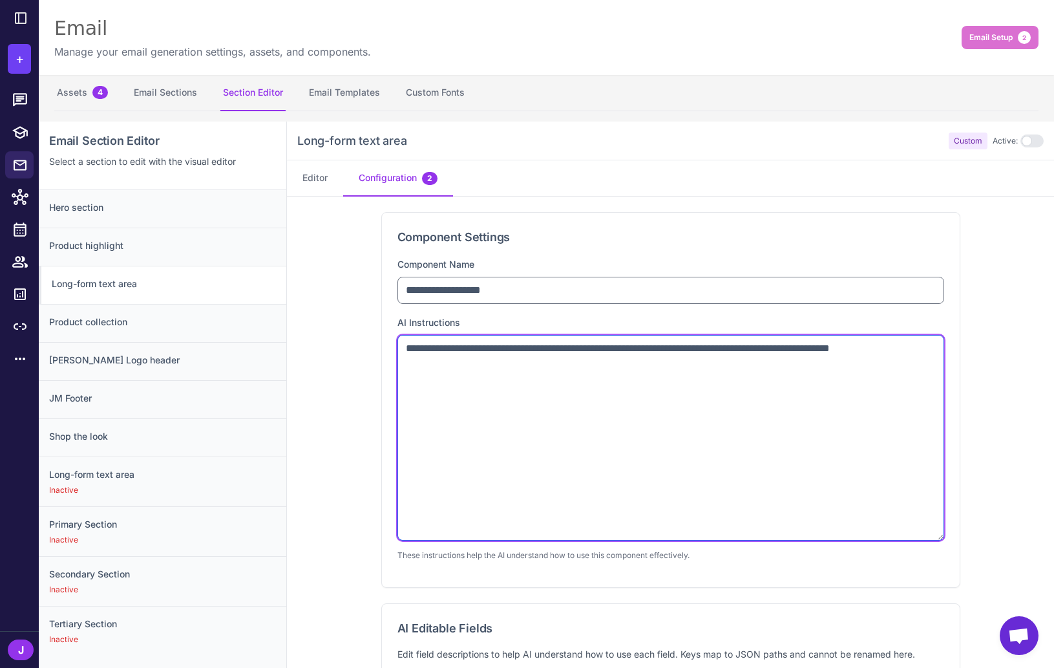
drag, startPoint x: 496, startPoint y: 363, endPoint x: 362, endPoint y: 346, distance: 134.9
click at [368, 332] on div "**********" at bounding box center [670, 493] width 767 height 593
click at [517, 421] on textarea "**********" at bounding box center [671, 438] width 547 height 206
drag, startPoint x: 478, startPoint y: 368, endPoint x: 405, endPoint y: 364, distance: 72.5
click at [389, 334] on div "**********" at bounding box center [671, 400] width 578 height 374
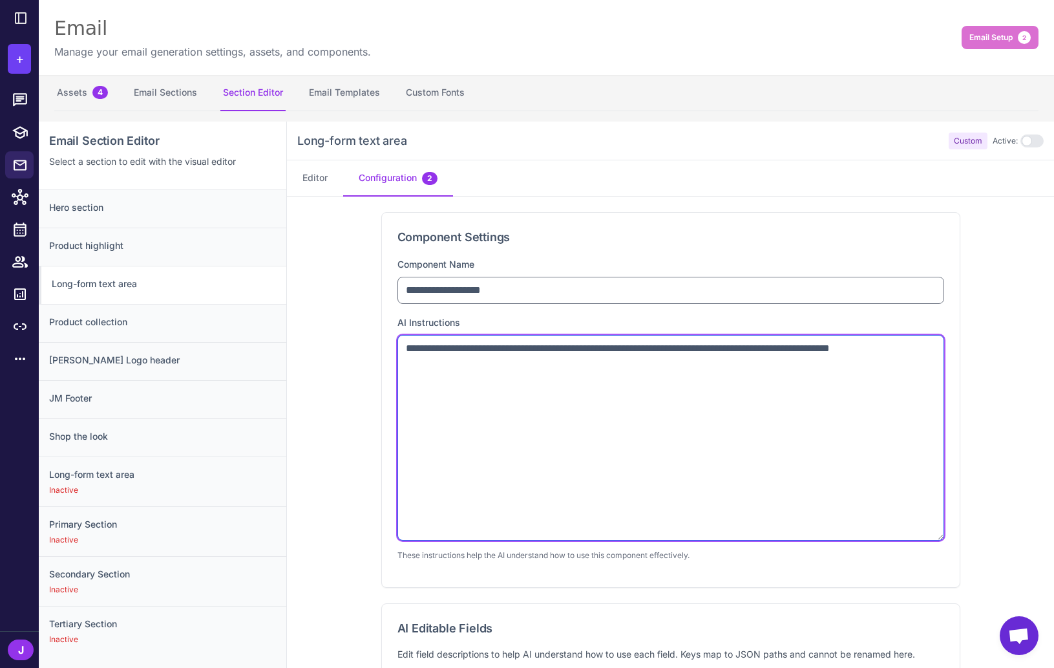
click at [484, 361] on textarea "**********" at bounding box center [671, 438] width 547 height 206
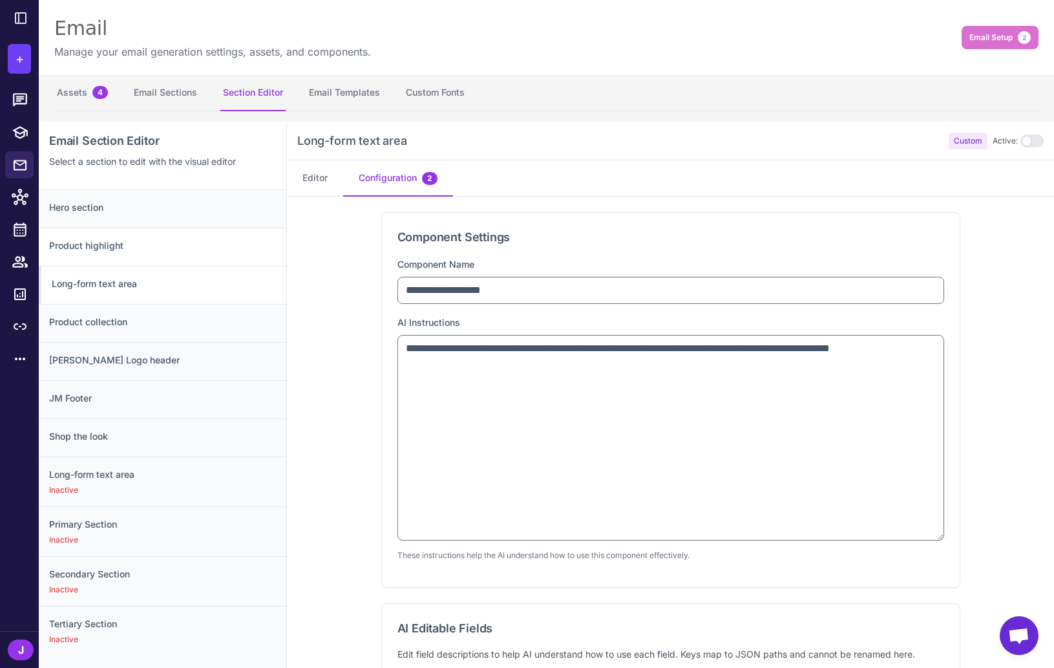
click at [94, 244] on h3 "Product highlight" at bounding box center [162, 246] width 227 height 14
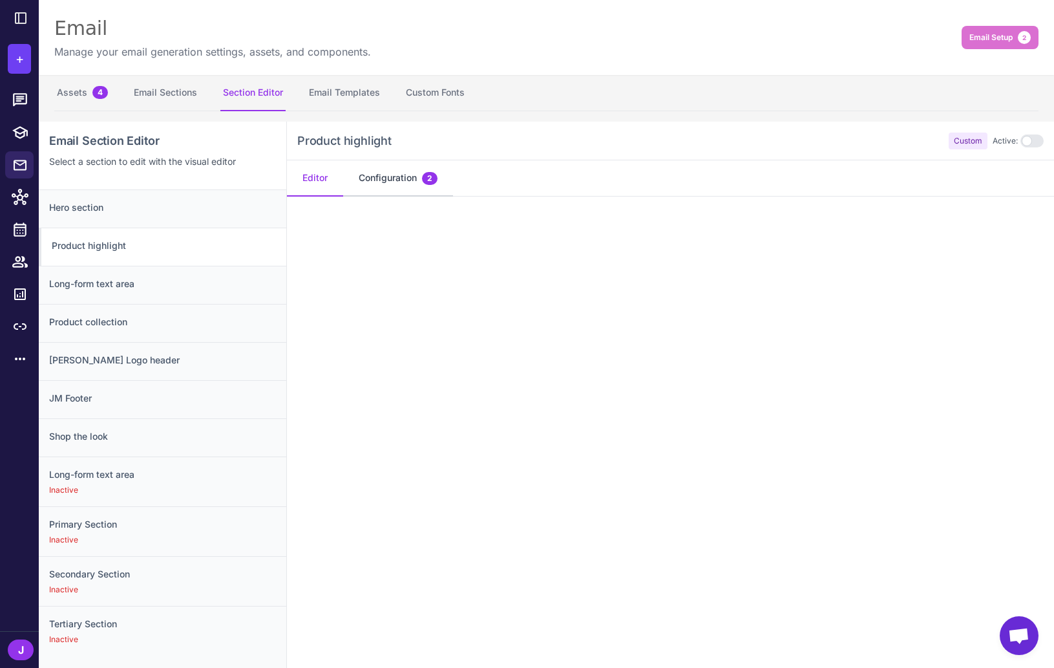
click at [388, 180] on button "Configuration 2" at bounding box center [398, 178] width 110 height 36
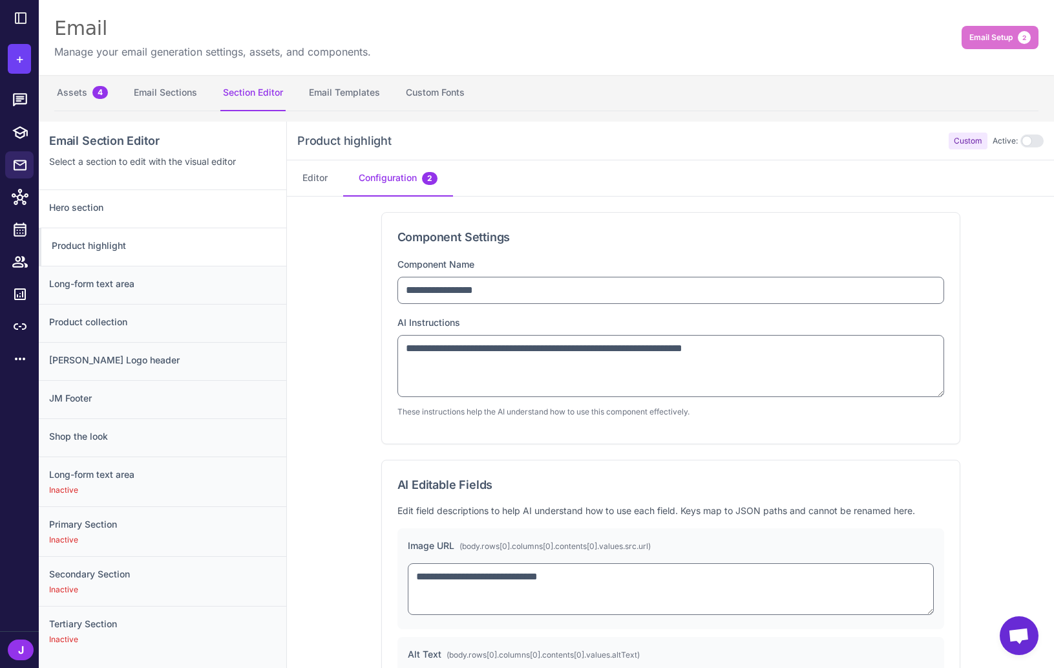
click at [82, 208] on h3 "Hero section" at bounding box center [162, 207] width 227 height 14
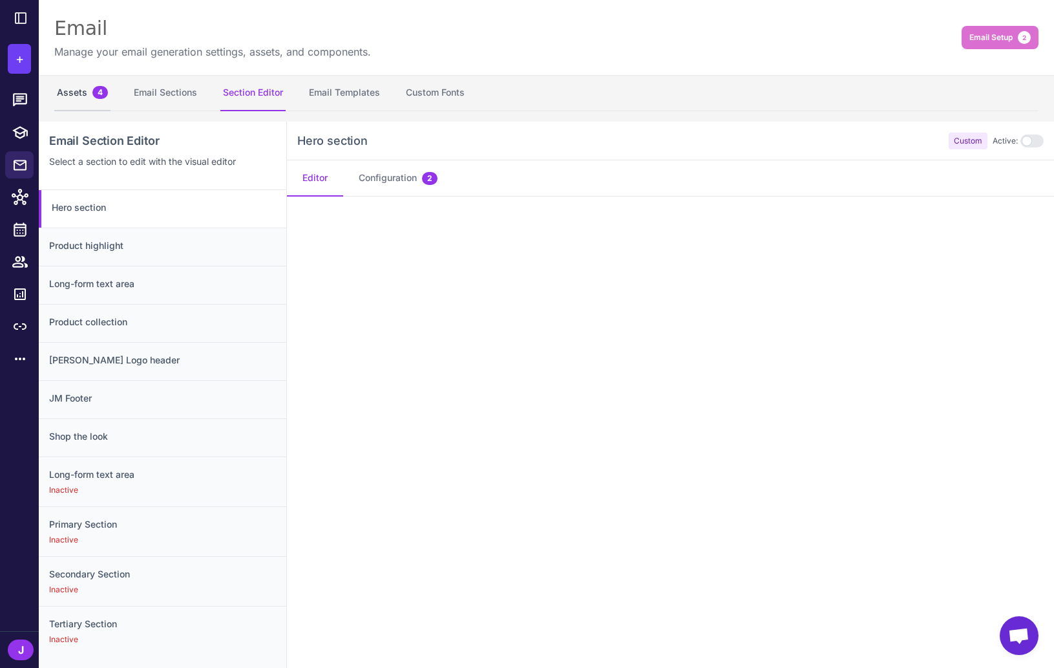
click at [78, 99] on button "Assets 4" at bounding box center [82, 93] width 56 height 36
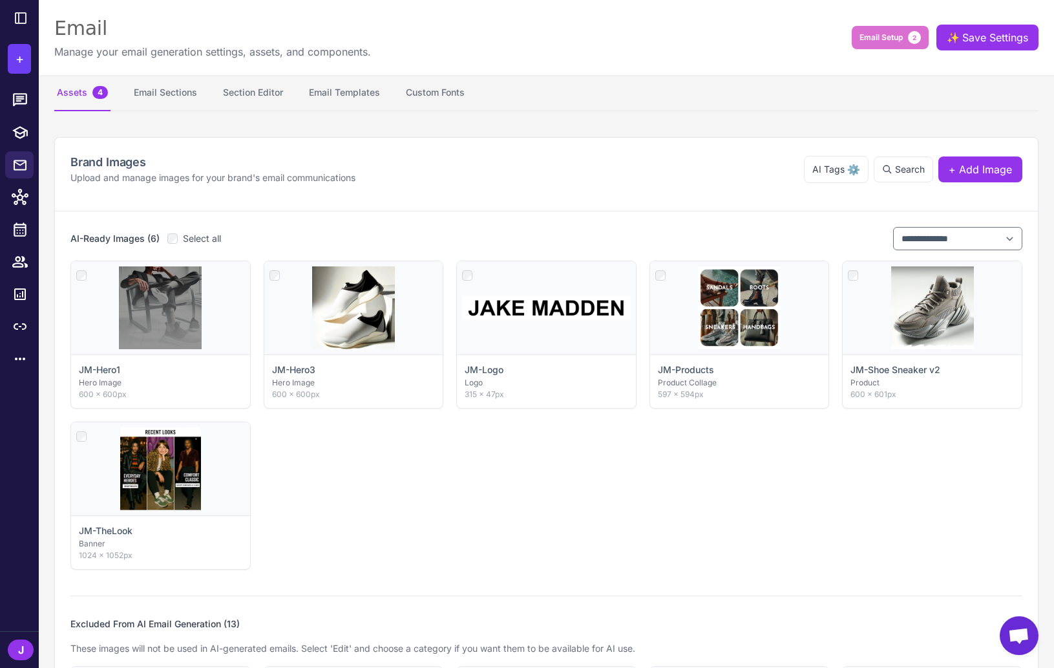
click at [462, 548] on div "Click to select JM-Hero1 Hero Image 600 × 600px Click to select JM-Hero3 Hero I…" at bounding box center [546, 415] width 952 height 309
click at [25, 136] on icon at bounding box center [20, 132] width 17 height 17
select select
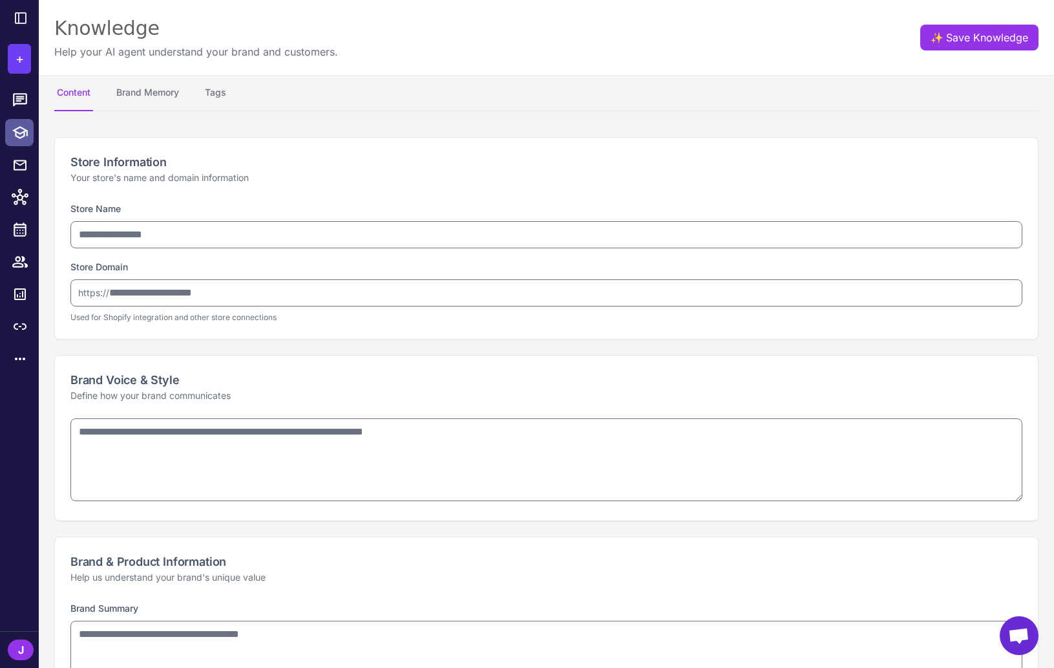
type input "**********"
type textarea "**********"
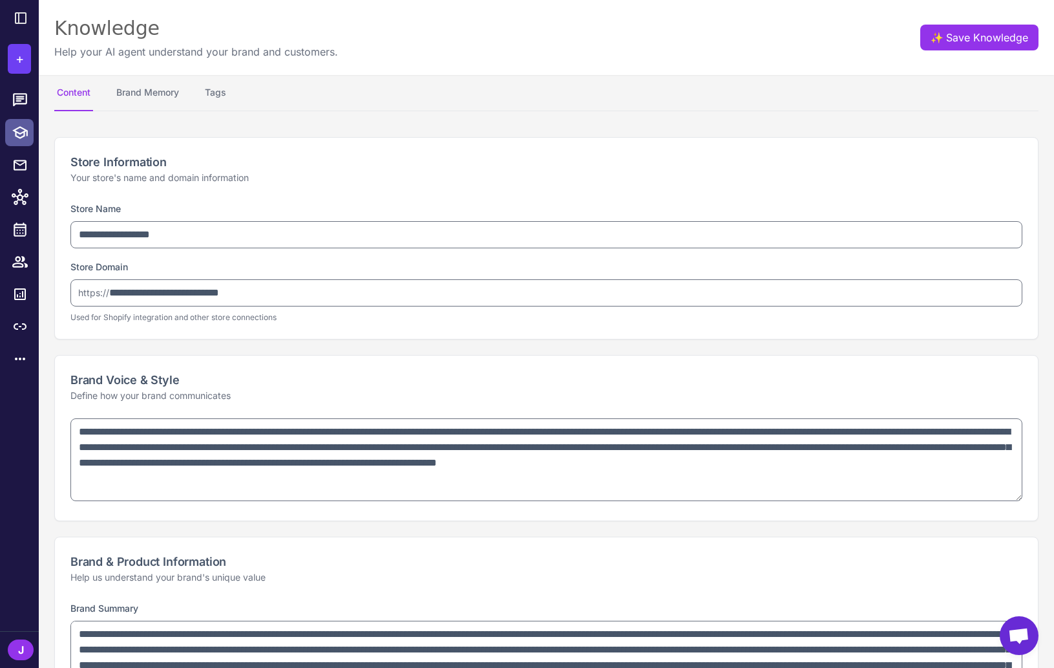
type textarea "**********"
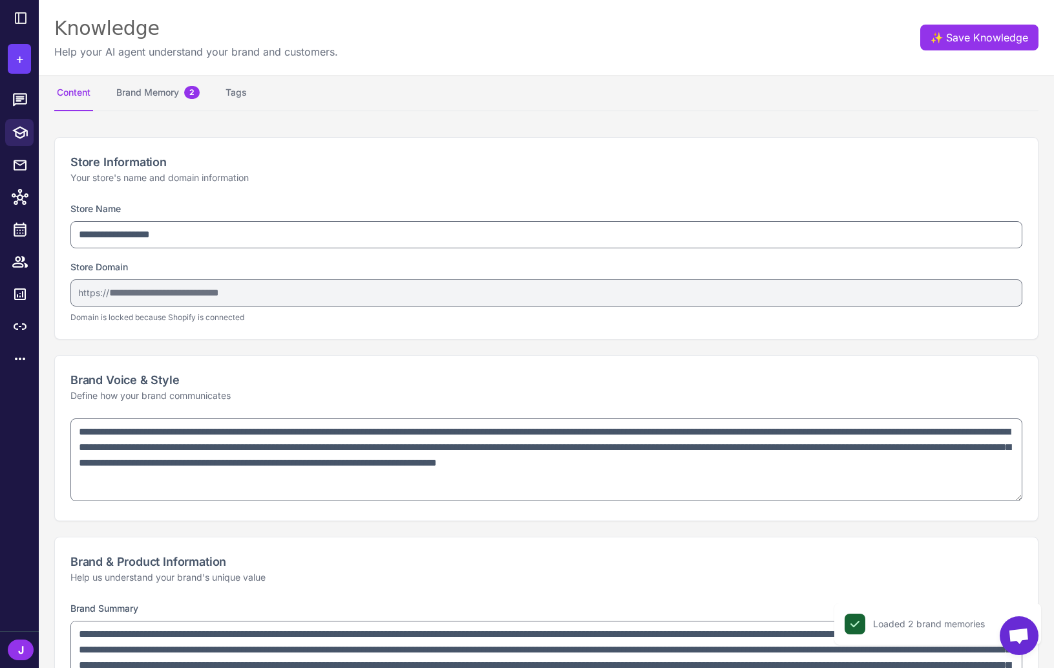
click at [363, 113] on content "**********" at bounding box center [547, 334] width 1016 height 668
click at [411, 98] on nav "Content Brand Memory 2 Tags" at bounding box center [546, 93] width 985 height 36
click at [23, 260] on icon at bounding box center [20, 261] width 16 height 11
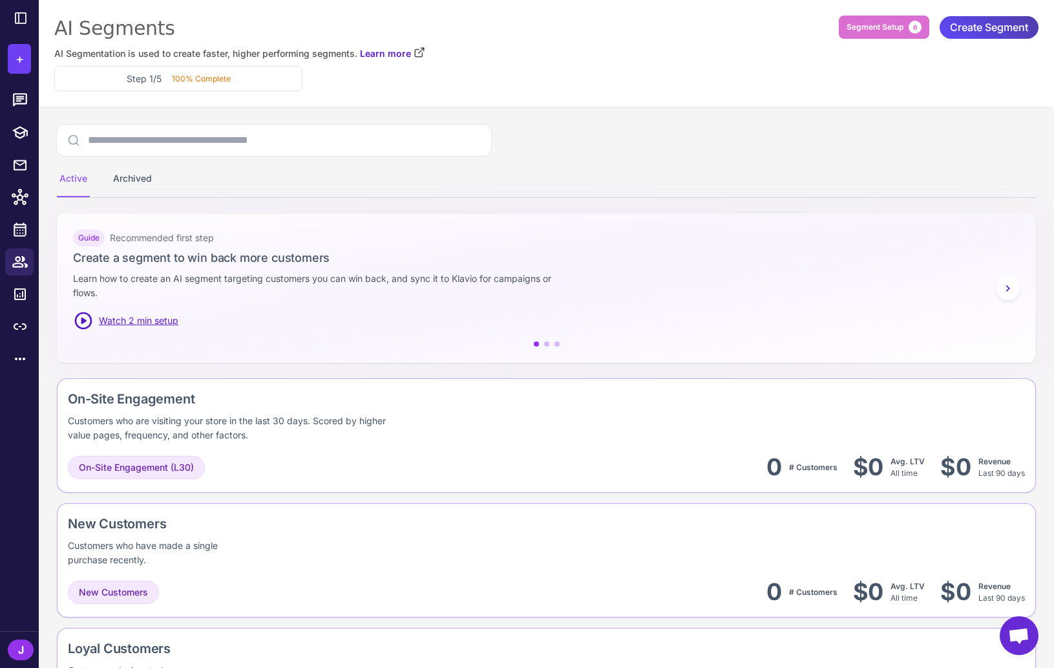
click at [606, 145] on div "Active Archived" at bounding box center [546, 161] width 979 height 73
click at [992, 29] on span "Create Segment" at bounding box center [989, 27] width 78 height 23
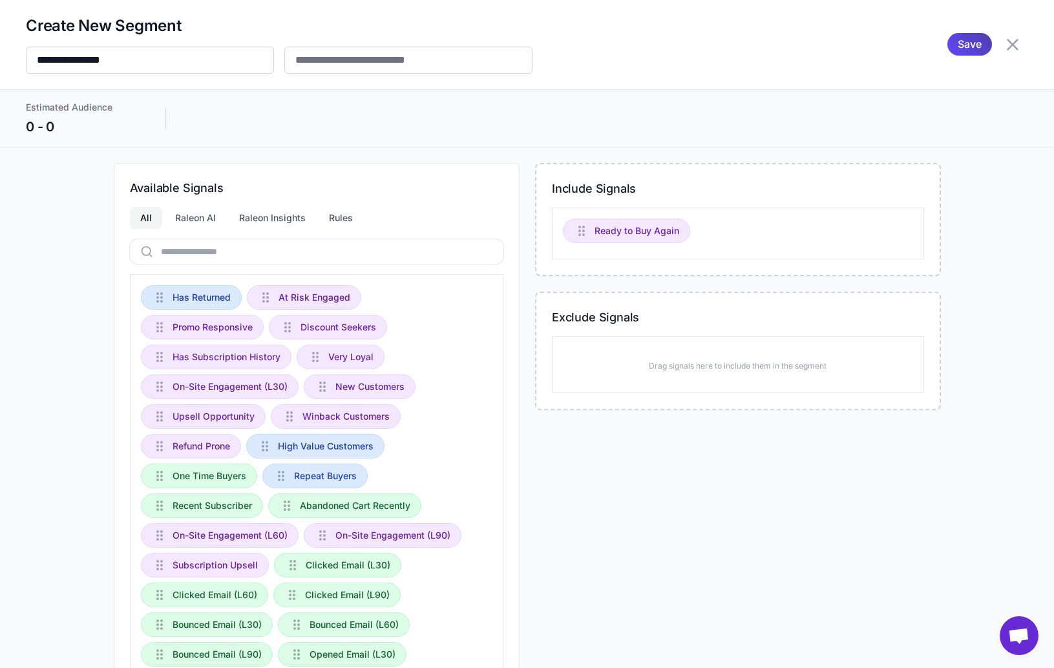
click at [658, 443] on div "Include Signals Ready to Buy Again Exclude Signals Drag signals here to include…" at bounding box center [738, 505] width 406 height 685
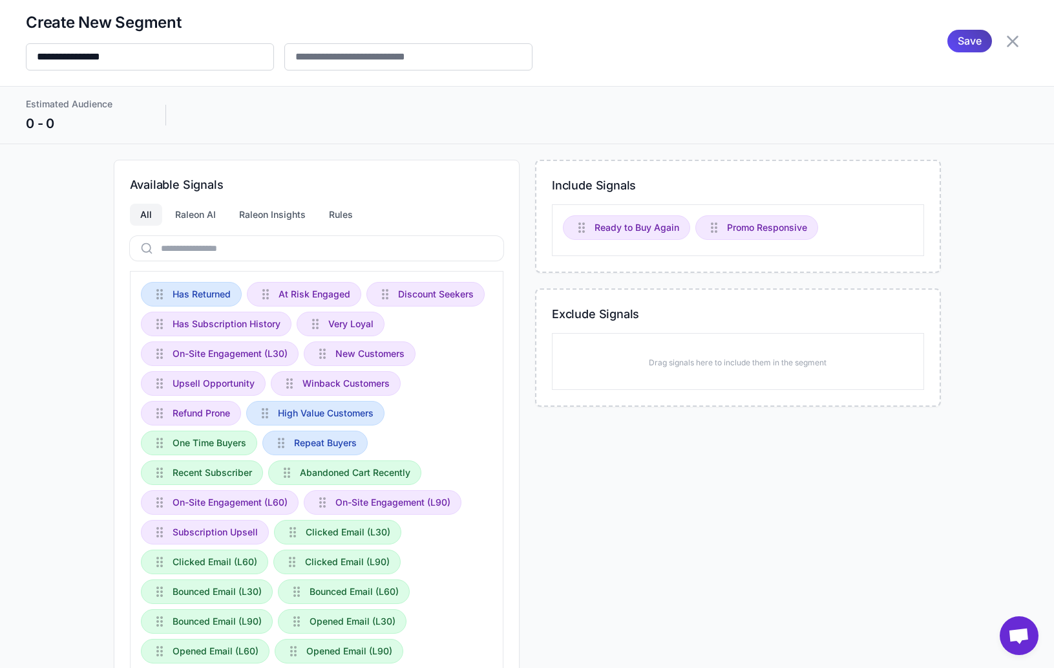
click at [653, 515] on div "Include Signals Ready to Buy Again Promo Responsive Exclude Signals Drag signal…" at bounding box center [738, 487] width 406 height 655
click at [717, 478] on div "Include Signals Ready to Buy Again Promo Responsive Exclude Signals Drag signal…" at bounding box center [738, 487] width 406 height 655
drag, startPoint x: 683, startPoint y: 456, endPoint x: 676, endPoint y: 463, distance: 10.5
click at [680, 459] on div "Include Signals Ready to Buy Again Promo Responsive Exclude Signals Drag signal…" at bounding box center [738, 487] width 406 height 655
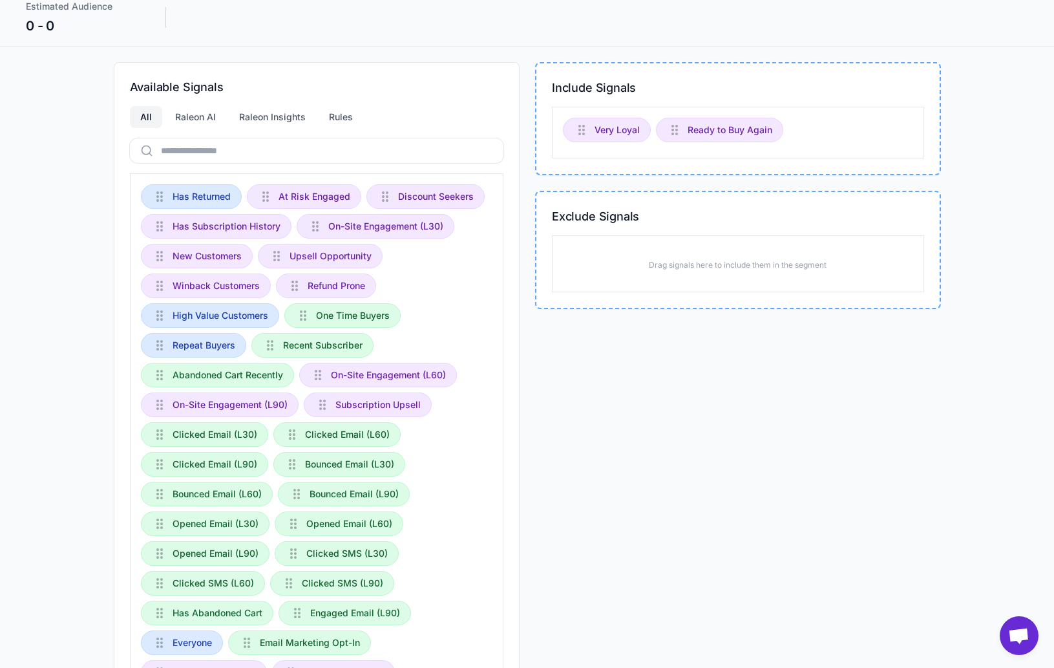
scroll to position [74, 0]
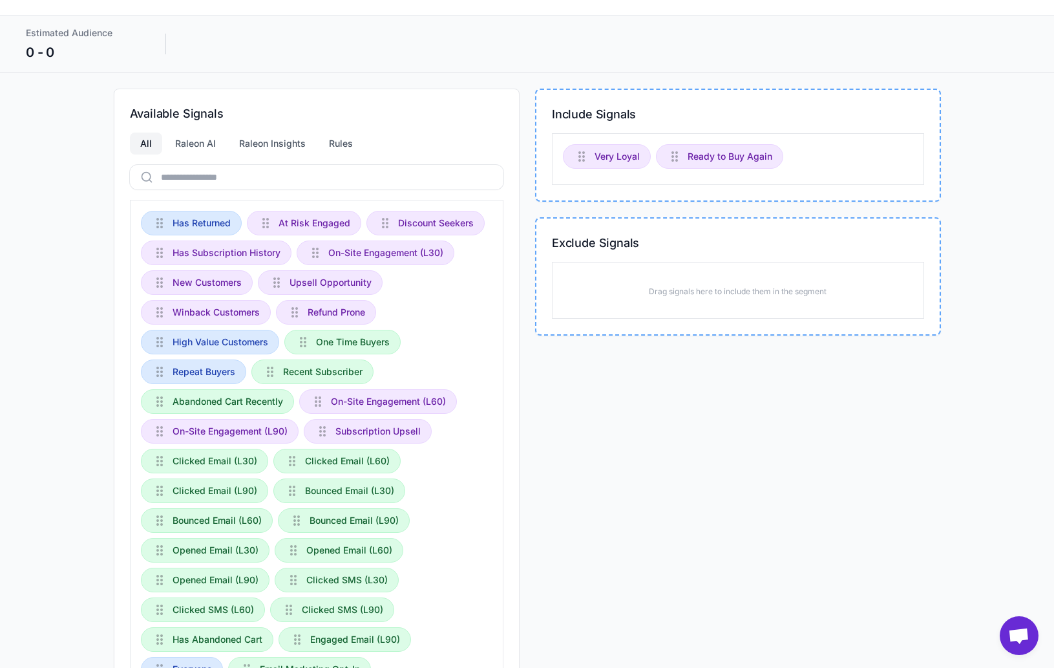
click at [586, 373] on div "Include Signals Very Loyal Ready to Buy Again Exclude Signals Drag signals here…" at bounding box center [738, 416] width 406 height 655
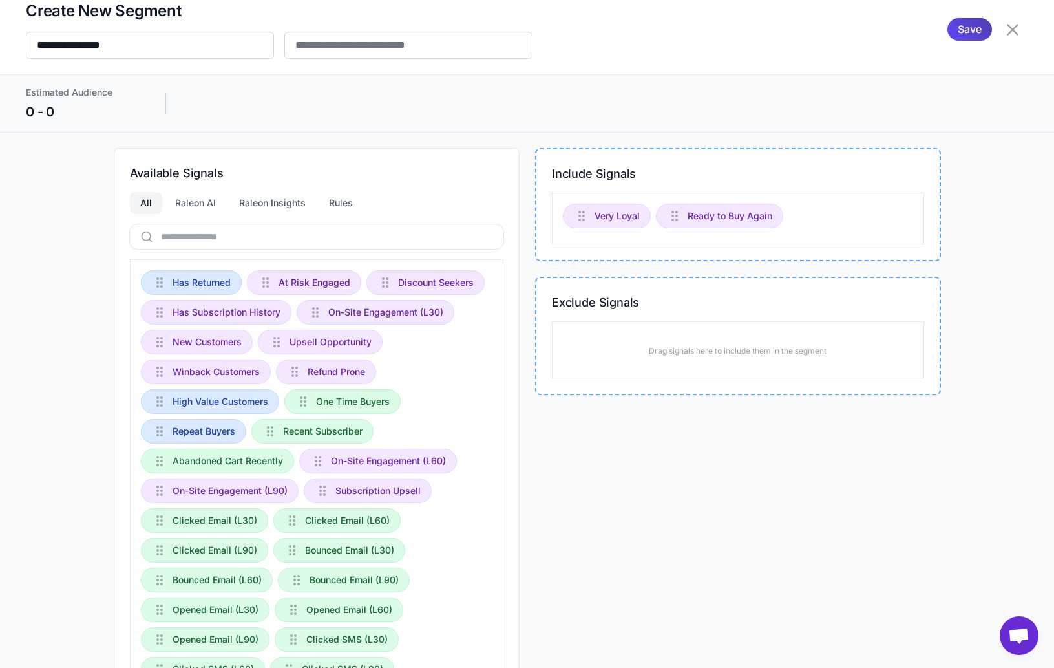
scroll to position [0, 0]
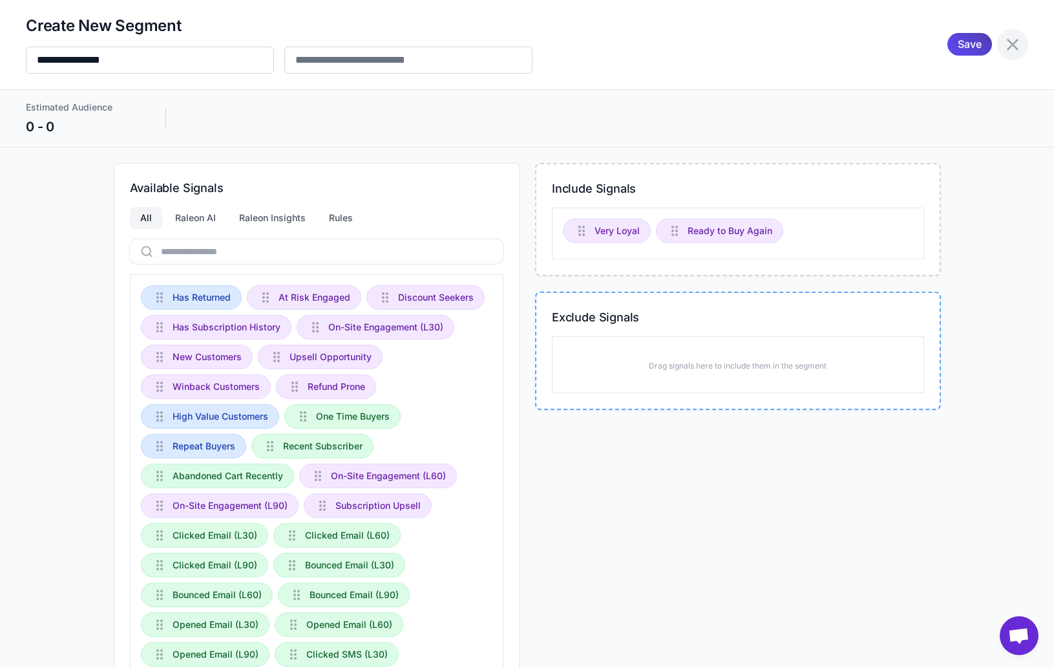
click at [1013, 45] on icon at bounding box center [1013, 45] width 12 height 12
